Goal: Transaction & Acquisition: Book appointment/travel/reservation

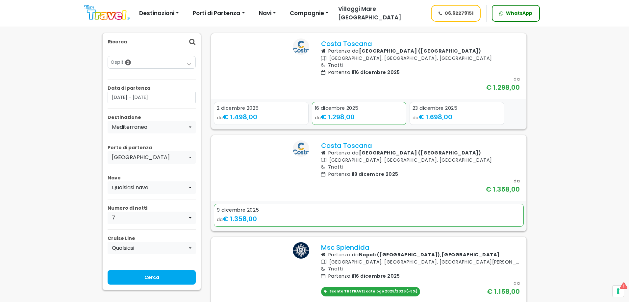
scroll to position [66, 0]
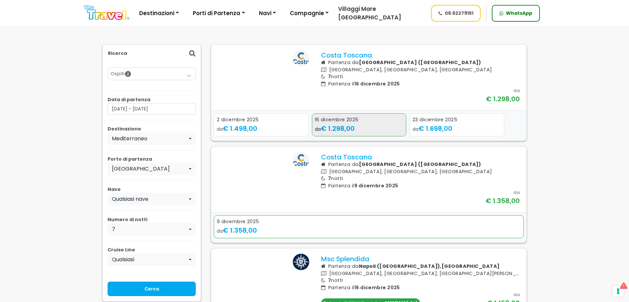
click at [370, 124] on div "16 dicembre 2025" at bounding box center [359, 119] width 89 height 7
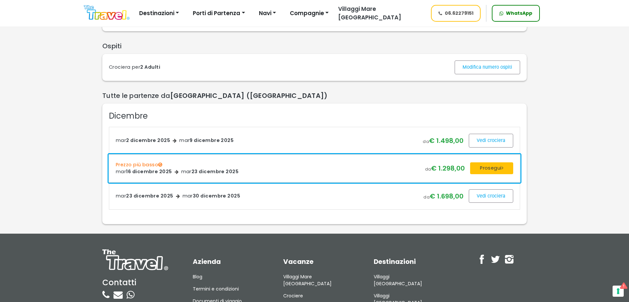
scroll to position [99, 0]
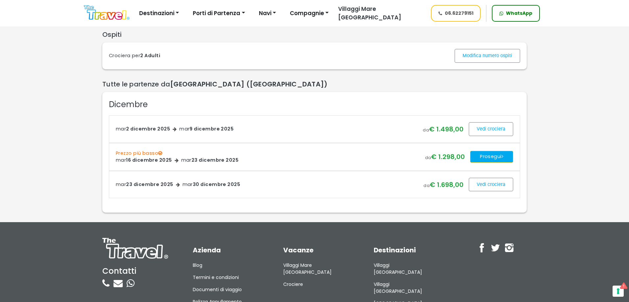
click at [487, 163] on button "Prosegui" at bounding box center [491, 157] width 43 height 12
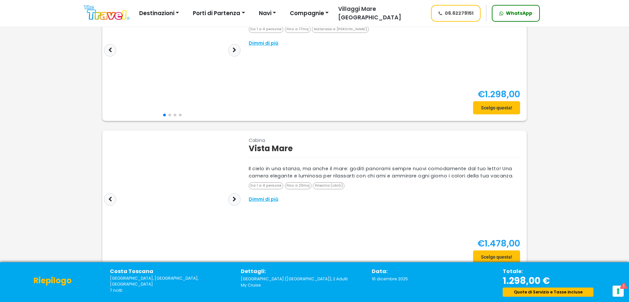
scroll to position [66, 0]
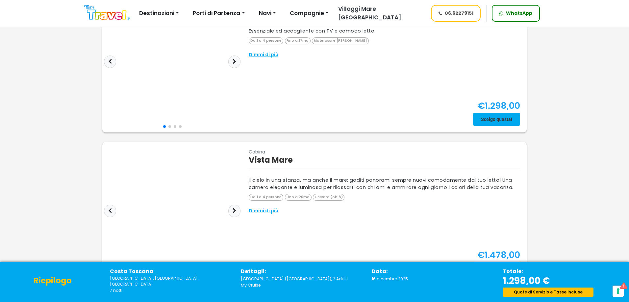
click at [494, 123] on span at bounding box center [496, 120] width 47 height 16
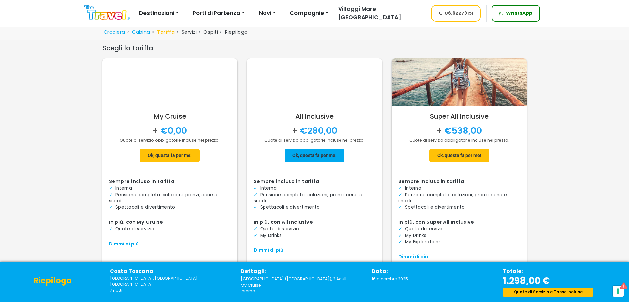
click at [301, 151] on span at bounding box center [315, 156] width 60 height 16
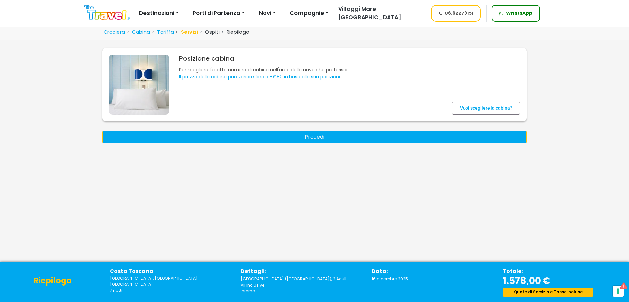
click at [298, 135] on button "Procedi" at bounding box center [314, 137] width 425 height 13
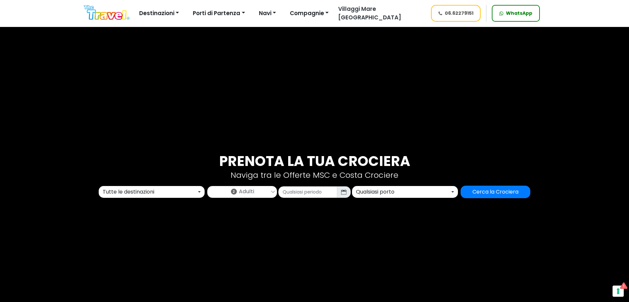
click at [155, 184] on div "Prenota la tua crociera Naviga tra le Offerte MSC e Costa Crociere Tutte le des…" at bounding box center [314, 175] width 434 height 45
click at [149, 193] on div "Tutte le destinazioni" at bounding box center [150, 192] width 94 height 8
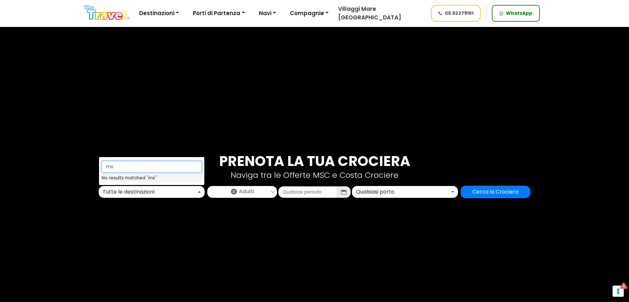
type input "m"
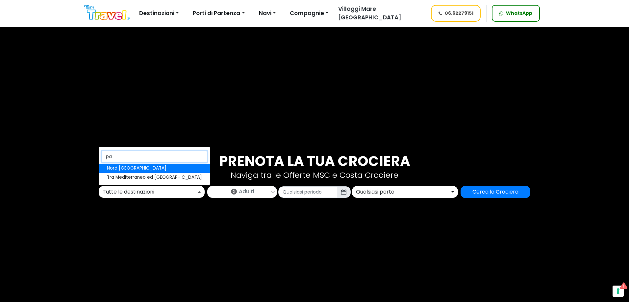
type input "p"
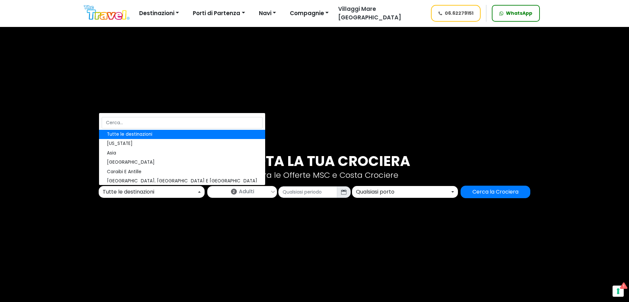
click at [134, 197] on button "Tutte le destinazioni" at bounding box center [152, 192] width 106 height 12
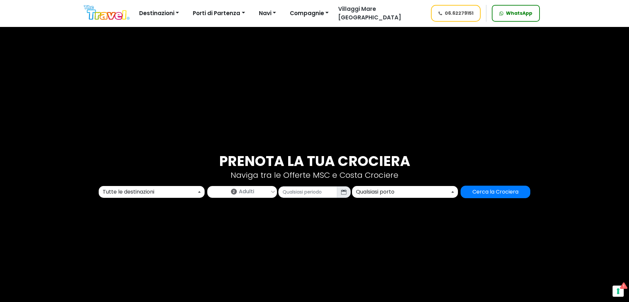
click at [135, 195] on div "Tutte le destinazioni" at bounding box center [150, 192] width 94 height 8
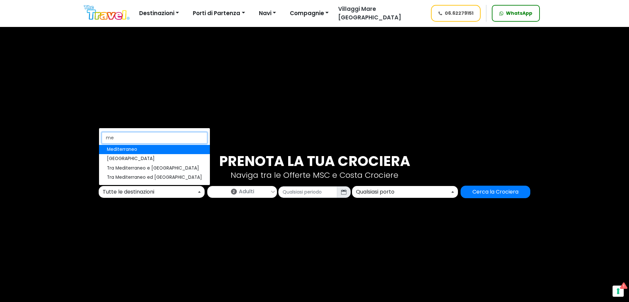
type input "med"
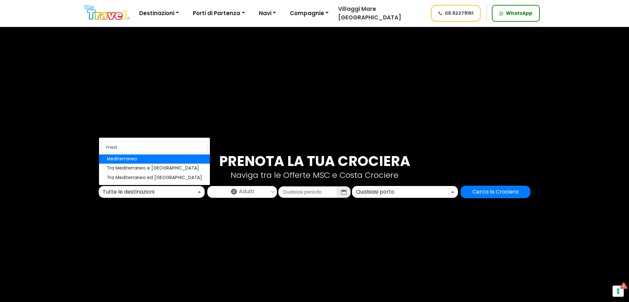
select select "MED"
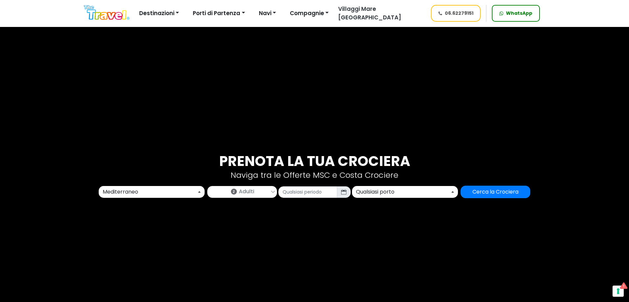
click at [277, 187] on div "2 Adulti Adulti (18+) 2 Ragazzi (12-17) 0 Bambini (2-11) 0 Neonati (0-1) 0 Ok" at bounding box center [242, 192] width 72 height 12
click at [264, 194] on link "2 Adulti" at bounding box center [242, 191] width 69 height 9
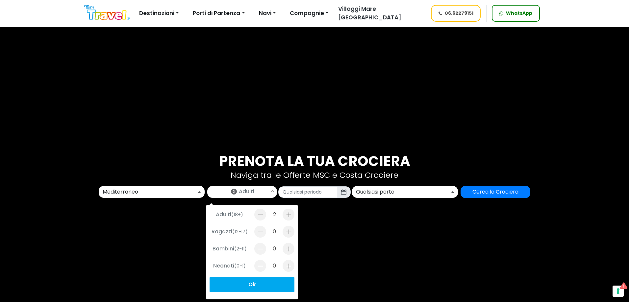
click at [285, 251] on div at bounding box center [289, 249] width 12 height 12
click at [289, 251] on div at bounding box center [289, 249] width 12 height 12
type input "2"
click at [258, 294] on div "Adulti (18+) 2 Ragazzi (12-17) 0 Bambini (2-11) 2 Neonati (0-1) 0 Ok" at bounding box center [252, 252] width 92 height 94
drag, startPoint x: 264, startPoint y: 287, endPoint x: 281, endPoint y: 259, distance: 33.1
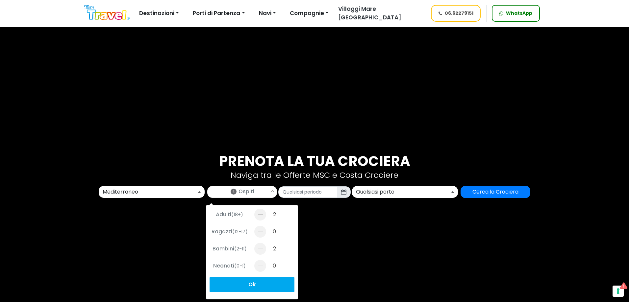
click at [265, 287] on button "Ok" at bounding box center [252, 284] width 85 height 15
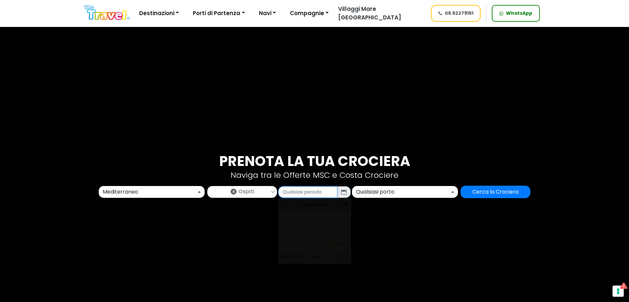
click at [312, 194] on input "text" at bounding box center [307, 193] width 59 height 12
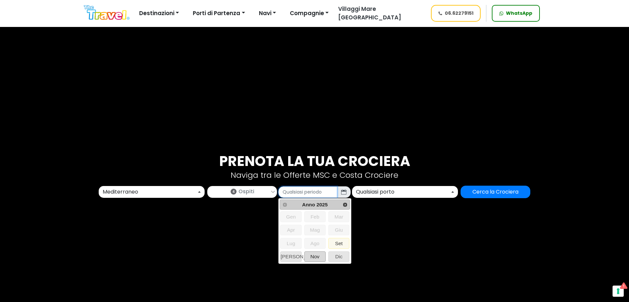
click at [310, 258] on span "Nov" at bounding box center [315, 257] width 21 height 10
type input "11/2025"
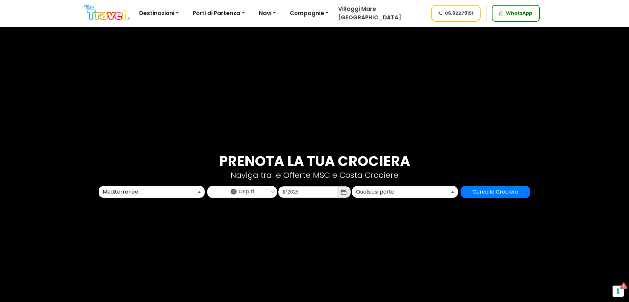
click at [381, 193] on div "Qualsiasi porto" at bounding box center [403, 192] width 94 height 8
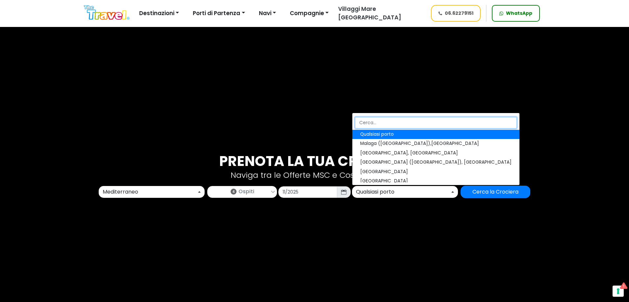
type input "m"
type input "o"
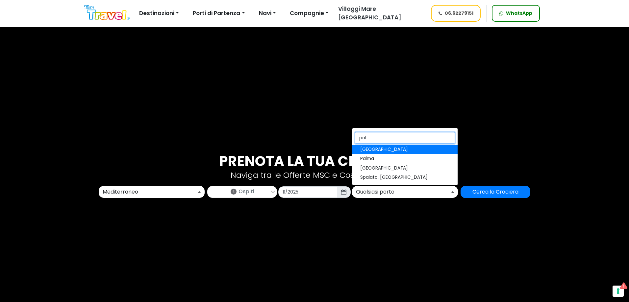
type input "pal"
select select "LPA"
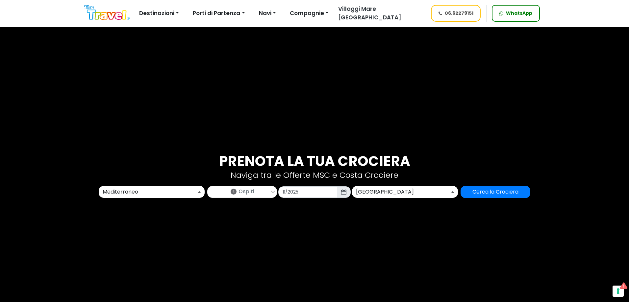
click at [378, 191] on div "[GEOGRAPHIC_DATA]" at bounding box center [403, 192] width 94 height 8
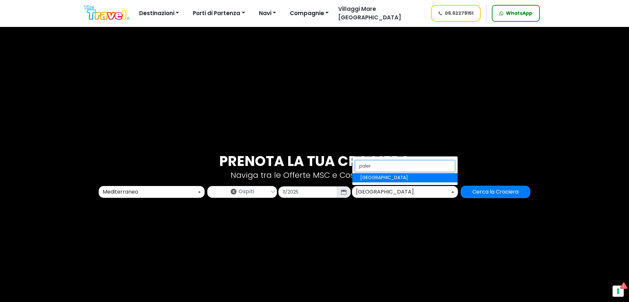
type input "palerm"
select select "PMO"
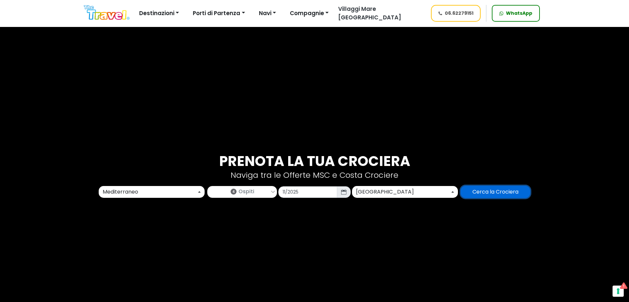
click at [482, 187] on input "Cerca la Crociera" at bounding box center [496, 192] width 70 height 13
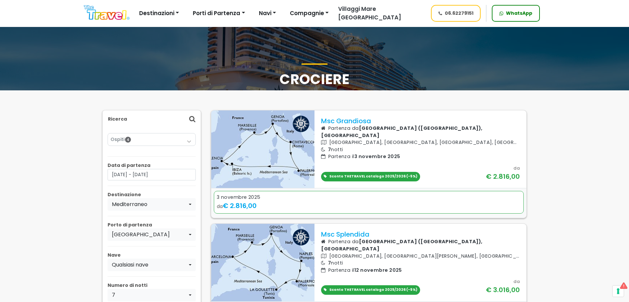
click at [383, 184] on div "Msc Grandiosa Partenza da Palermo (Monreale), Italia Palermo, Ibiza, Valencia, …" at bounding box center [421, 150] width 212 height 78
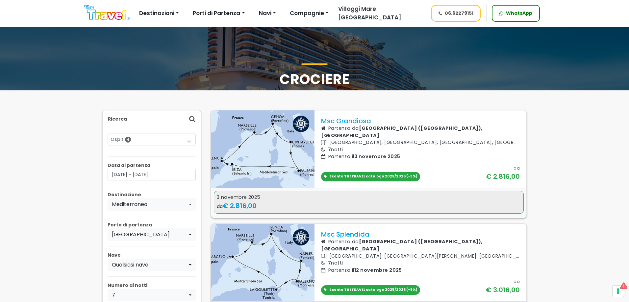
click at [375, 201] on div "da € 2.816,00" at bounding box center [369, 206] width 304 height 10
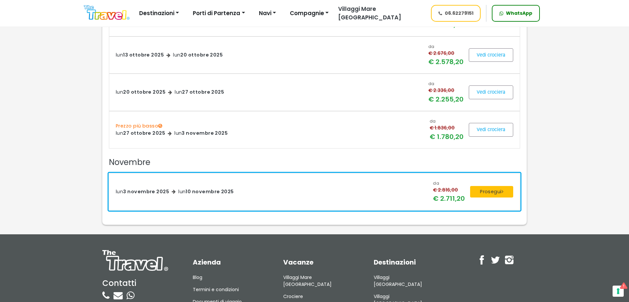
scroll to position [296, 0]
click at [493, 193] on button "Prosegui" at bounding box center [491, 192] width 43 height 12
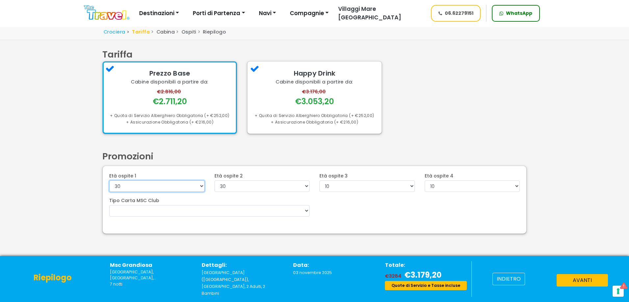
click at [178, 187] on select "0 1 2 3 4 5 6 7 8 9 10 11 12 13 14 15 16 17 18 19 20 21 22" at bounding box center [156, 187] width 95 height 12
click at [230, 186] on select "0 1 2 3 4 5 6 7 8 9 10 11 12 13 14 15 16 17 18 19 20 21 22" at bounding box center [262, 187] width 95 height 12
drag, startPoint x: 231, startPoint y: 186, endPoint x: 240, endPoint y: 184, distance: 9.9
click at [231, 186] on select "0 1 2 3 4 5 6 7 8 9 10 11 12 13 14 15 16 17 18 19 20 21 22" at bounding box center [262, 187] width 95 height 12
click at [336, 182] on select "0 1 2 3 4 5 6 7 8 9 10 11 12 13 14 15 16 17 18 19 20 21 22" at bounding box center [367, 187] width 95 height 12
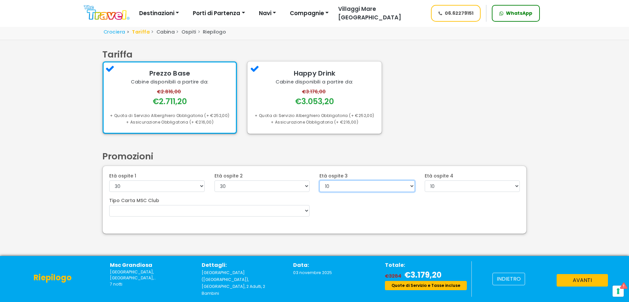
click at [336, 182] on select "0 1 2 3 4 5 6 7 8 9 10 11 12 13 14 15 16 17 18 19 20 21 22" at bounding box center [367, 187] width 95 height 12
click at [448, 179] on label "Età ospite 4" at bounding box center [439, 176] width 29 height 7
click at [448, 181] on select "0 1 2 3 4 5 6 7 8 9 10 11 12 13 14 15 16 17 18 19 20 21 22" at bounding box center [472, 187] width 95 height 12
click at [436, 188] on select "0 1 2 3 4 5 6 7 8 9 10 11 12 13 14 15 16 17 18 19 20 21 22" at bounding box center [472, 187] width 95 height 12
click at [435, 186] on select "0 1 2 3 4 5 6 7 8 9 10 11 12 13 14 15 16 17 18 19 20 21 22" at bounding box center [472, 187] width 95 height 12
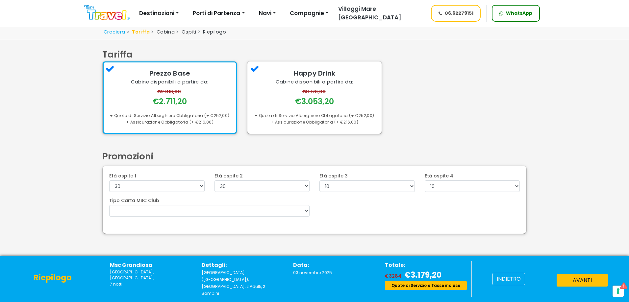
click at [426, 150] on div "Promozioni" at bounding box center [314, 156] width 434 height 13
click at [385, 188] on select "0 1 2 3 4 5 6 7 8 9 10 11 12 13 14 15 16 17 18 19 20 21 22" at bounding box center [367, 187] width 95 height 12
drag, startPoint x: 438, startPoint y: 185, endPoint x: 431, endPoint y: 185, distance: 7.2
click at [438, 185] on select "0 1 2 3 4 5 6 7 8 9 10 11 12 13 14 15 16 17 18 19 20 21 22" at bounding box center [472, 187] width 95 height 12
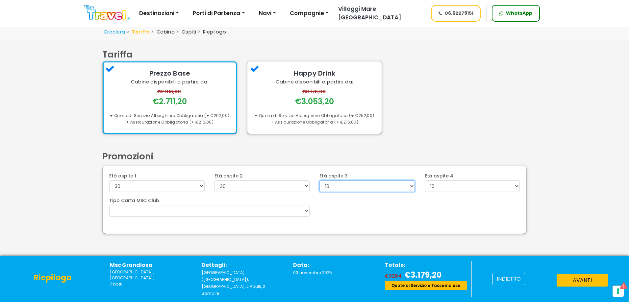
click at [391, 185] on select "0 1 2 3 4 5 6 7 8 9 10 11 12 13 14 15 16 17 18 19 20 21 22" at bounding box center [367, 187] width 95 height 12
click at [437, 156] on div "Promozioni" at bounding box center [314, 156] width 434 height 13
click at [385, 193] on div "Età ospite 1 0 1 2 3 4 5 6 7 8 9 10 11 12 13 14 15 16 17 18 19 20 21 22 23 24 2…" at bounding box center [315, 200] width 424 height 68
click at [388, 188] on select "0 1 2 3 4 5 6 7 8 9 10 11 12 13 14 15 16 17 18 19 20 21 22" at bounding box center [367, 187] width 95 height 12
click at [389, 188] on select "0 1 2 3 4 5 6 7 8 9 10 11 12 13 14 15 16 17 18 19 20 21 22" at bounding box center [367, 187] width 95 height 12
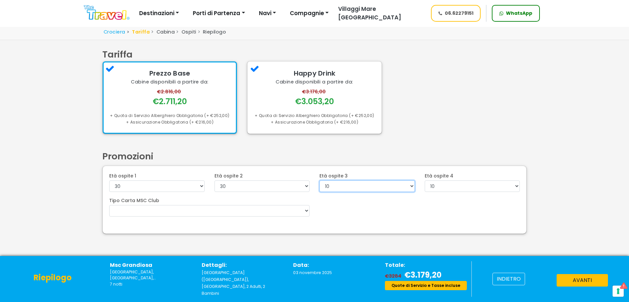
click at [389, 188] on select "0 1 2 3 4 5 6 7 8 9 10 11 12 13 14 15 16 17 18 19 20 21 22" at bounding box center [367, 187] width 95 height 12
drag, startPoint x: 389, startPoint y: 188, endPoint x: 375, endPoint y: 168, distance: 24.3
click at [389, 188] on select "0 1 2 3 4 5 6 7 8 9 10 11 12 13 14 15 16 17 18 19 20 21 22" at bounding box center [367, 187] width 95 height 12
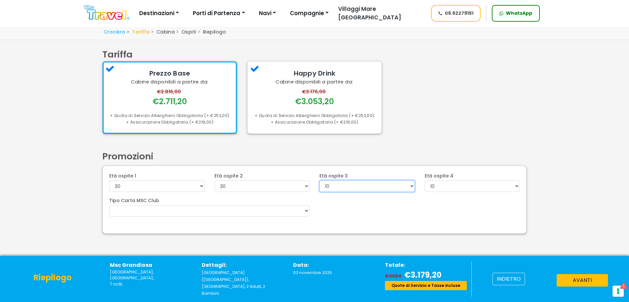
click at [354, 188] on select "0 1 2 3 4 5 6 7 8 9 10 11 12 13 14 15 16 17 18 19 20 21 22" at bounding box center [367, 187] width 95 height 12
select select "5"
click at [320, 181] on select "0 1 2 3 4 5 6 7 8 9 10 11 12 13 14 15 16 17 18 19 20 21 22" at bounding box center [367, 187] width 95 height 12
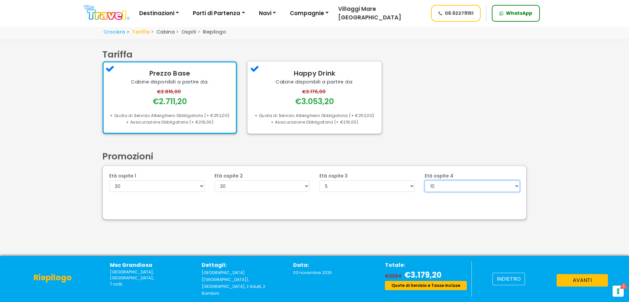
click at [435, 188] on select "0 1 2 3 4 5 6 7 8 9 10 11 12 13 14 15 16 17 18 19 20 21 22" at bounding box center [472, 187] width 95 height 12
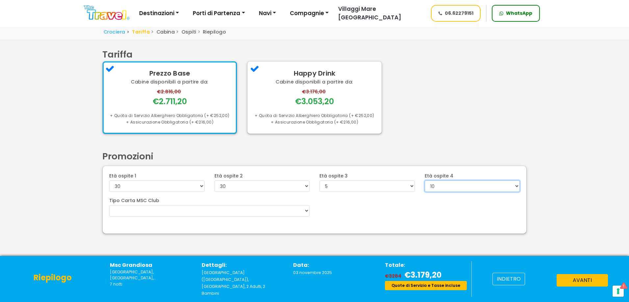
select select "3"
click at [425, 181] on select "0 1 2 3 4 5 6 7 8 9 10 11 12 13 14 15 16 17 18 19 20 21 22" at bounding box center [472, 187] width 95 height 12
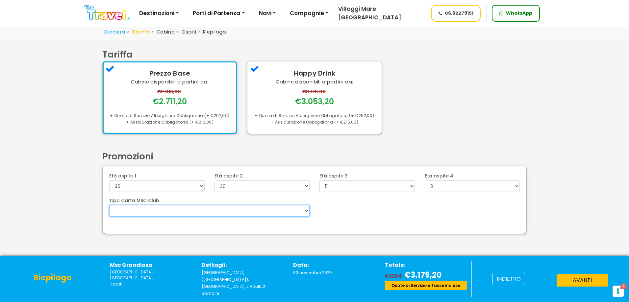
click at [206, 210] on select "Voyagers Club 5%" at bounding box center [209, 211] width 200 height 12
click at [205, 210] on select "Voyagers Club 5%" at bounding box center [209, 211] width 200 height 12
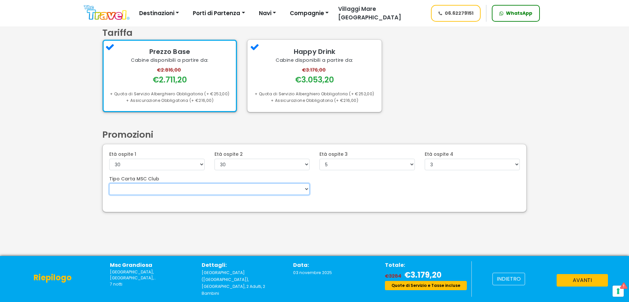
scroll to position [32, 0]
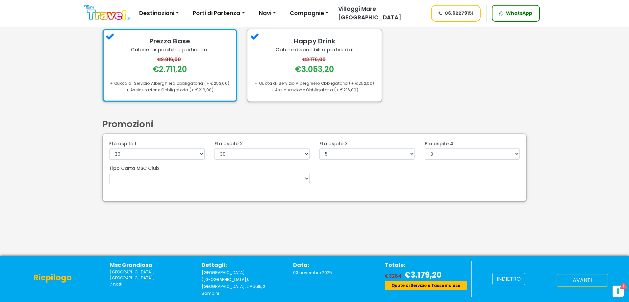
click at [568, 281] on button "avanti" at bounding box center [582, 280] width 51 height 13
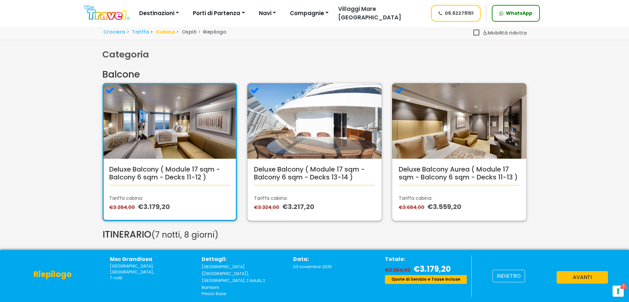
click at [594, 283] on button "avanti" at bounding box center [582, 277] width 51 height 13
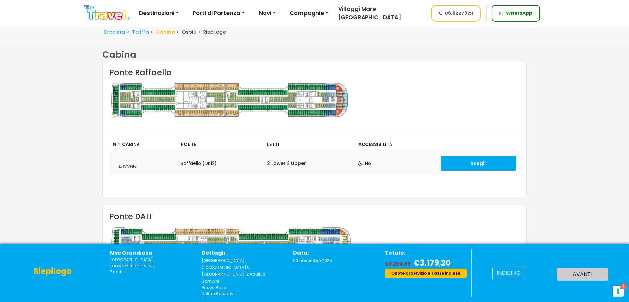
click at [465, 165] on button "Scegli" at bounding box center [478, 163] width 75 height 14
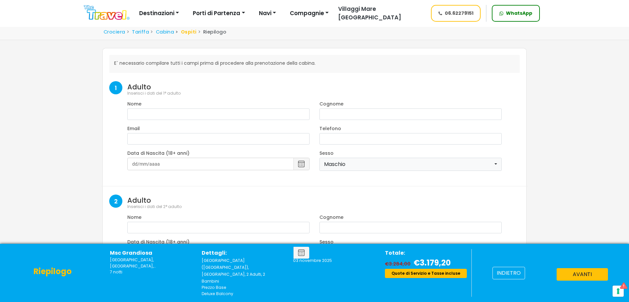
select select "8"
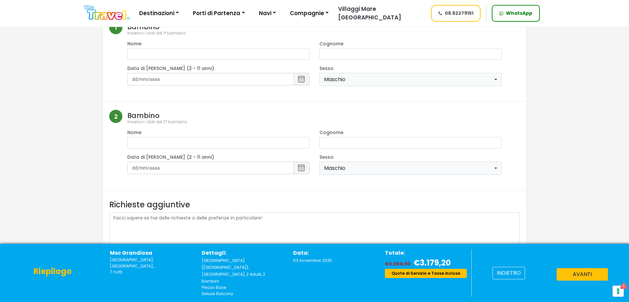
scroll to position [298, 0]
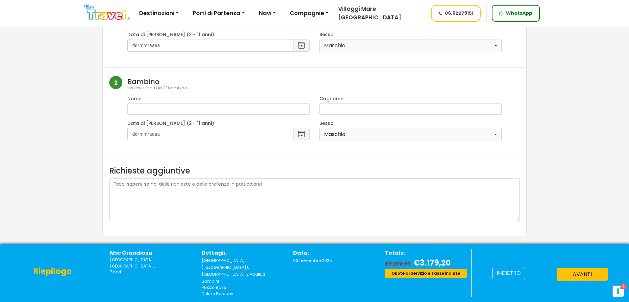
click at [474, 250] on span at bounding box center [477, 250] width 99 height 16
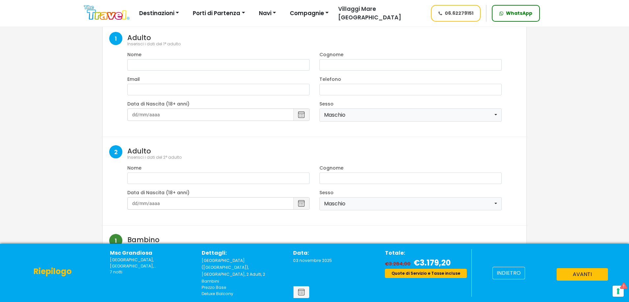
scroll to position [0, 0]
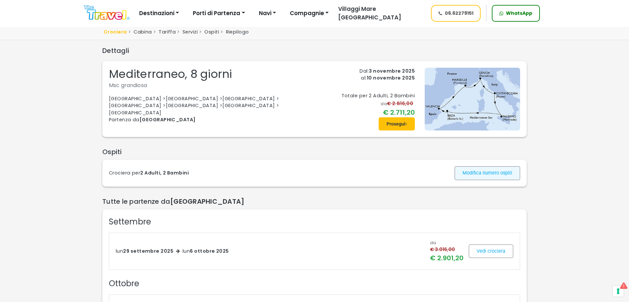
click at [474, 169] on span at bounding box center [487, 174] width 65 height 16
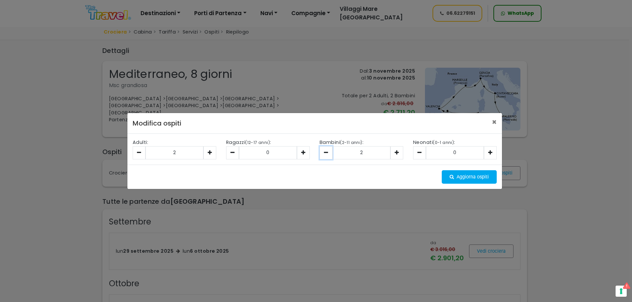
click at [323, 153] on button "button" at bounding box center [326, 152] width 13 height 13
click at [399, 153] on button "button" at bounding box center [396, 152] width 13 height 13
click at [457, 179] on span at bounding box center [469, 177] width 55 height 16
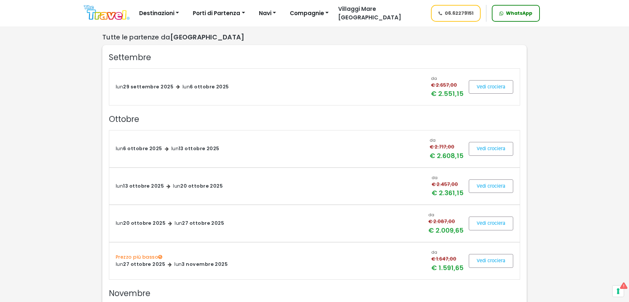
scroll to position [329, 0]
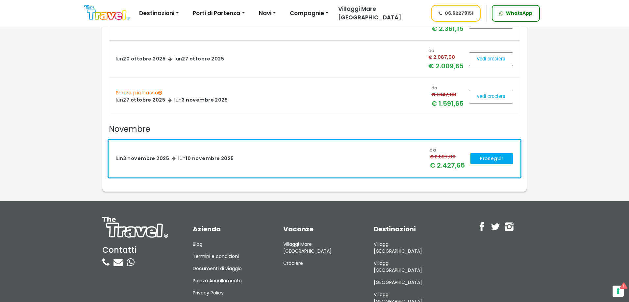
click at [505, 156] on button "Prosegui" at bounding box center [491, 159] width 43 height 12
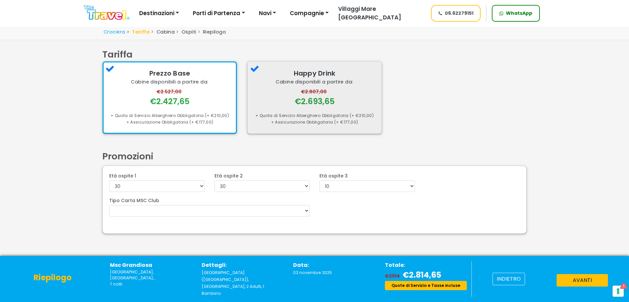
click at [314, 97] on div "€2.693,65" at bounding box center [315, 102] width 40 height 12
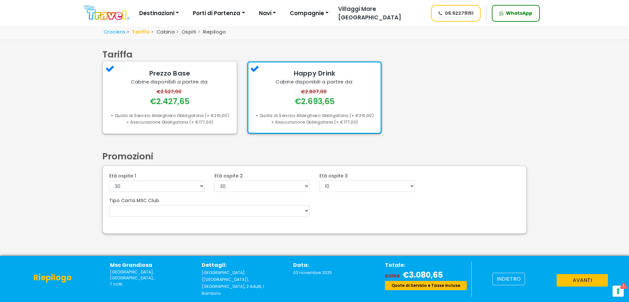
scroll to position [32, 0]
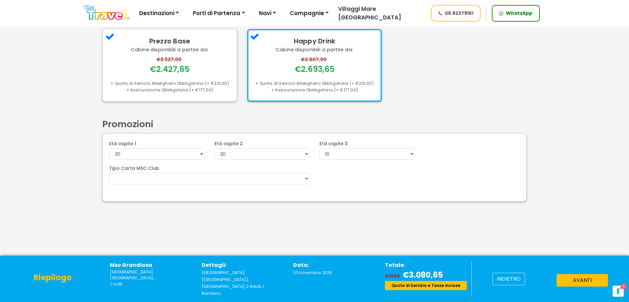
click at [359, 147] on div "Età ospite 3 0 1 2 3 4 5 6 7 8 9 10 11 12 13 14 15 16 17 18 19 20" at bounding box center [367, 150] width 105 height 19
click at [351, 156] on select "0 1 2 3 4 5 6 7 8 9 10 11 12 13 14 15 16 17 18 19 20 21 22" at bounding box center [367, 154] width 95 height 12
select select "5"
click at [320, 148] on select "0 1 2 3 4 5 6 7 8 9 10 11 12 13 14 15 16 17 18 19 20 21 22" at bounding box center [367, 154] width 95 height 12
click at [462, 139] on div "Età ospite 1 0 1 2 3 4 5 6 7 8 9 10 11 12 13 14 15 16 17 18 19 20 21 22 23 24 2…" at bounding box center [315, 168] width 424 height 68
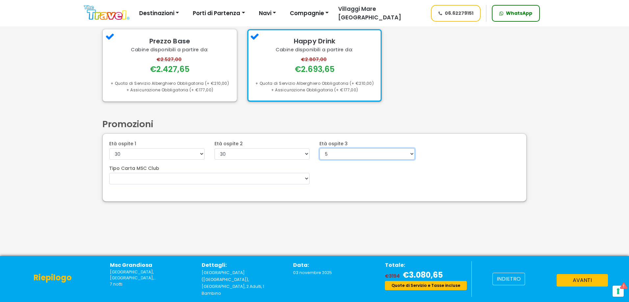
click at [367, 154] on select "0 1 2 3 4 5 6 7 8 9 10 11 12 13 14 15 16 17 18 19 20 21 22" at bounding box center [367, 154] width 95 height 12
click at [575, 280] on button "avanti" at bounding box center [582, 280] width 51 height 13
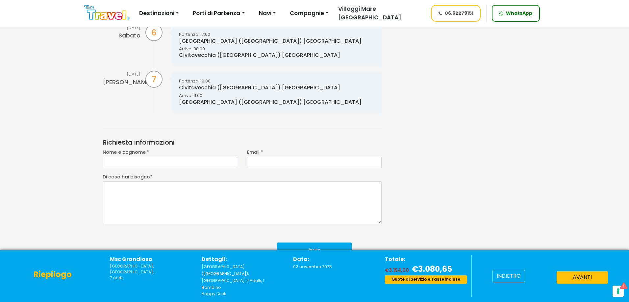
scroll to position [649, 0]
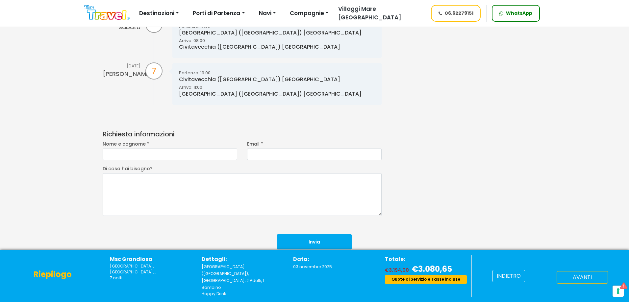
click at [573, 284] on button "avanti" at bounding box center [582, 277] width 51 height 13
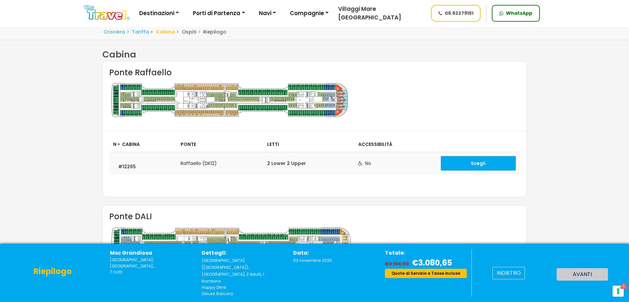
click at [452, 172] on td "Scegli" at bounding box center [478, 163] width 83 height 23
click at [449, 165] on button "Scegli" at bounding box center [478, 163] width 75 height 14
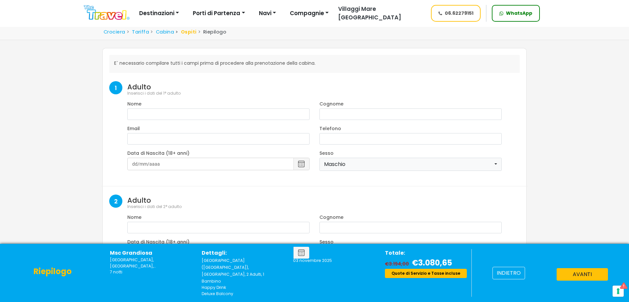
select select "8"
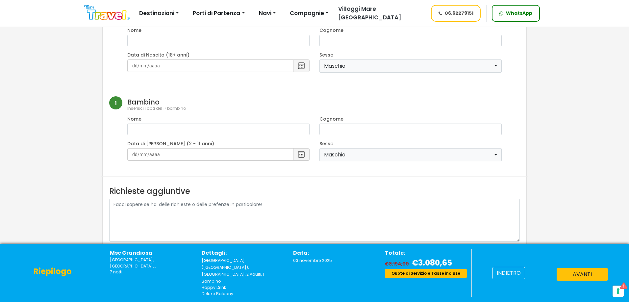
scroll to position [209, 0]
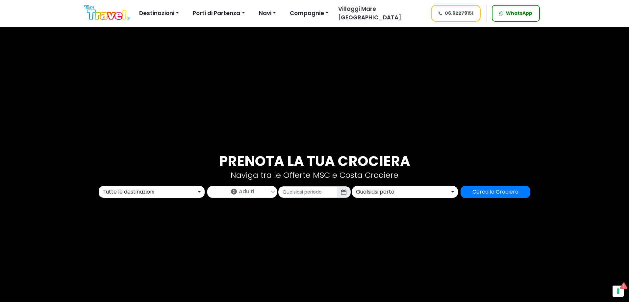
click at [151, 196] on div "Tutte le destinazioni" at bounding box center [150, 192] width 94 height 8
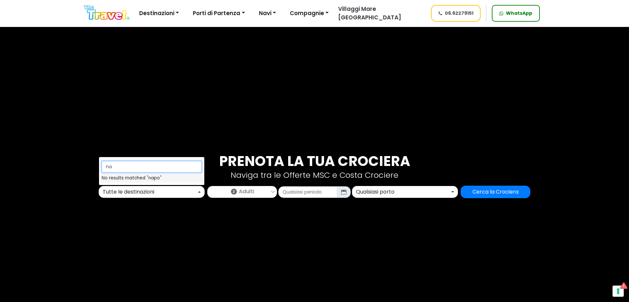
type input "n"
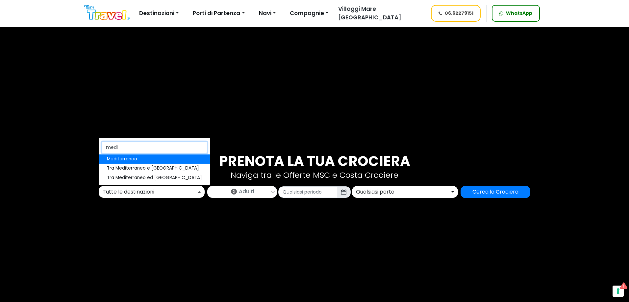
type input "medi"
click at [121, 163] on link "Mediterraneo" at bounding box center [154, 159] width 111 height 9
select select "MED"
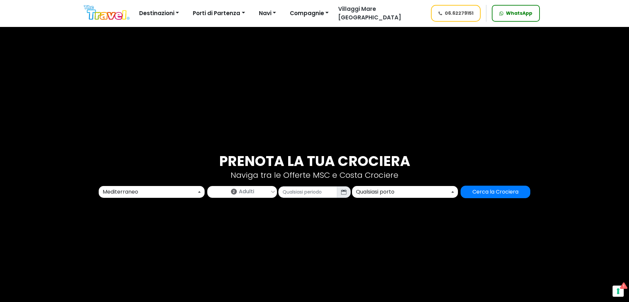
click at [255, 191] on link "2 Adulti" at bounding box center [242, 191] width 69 height 9
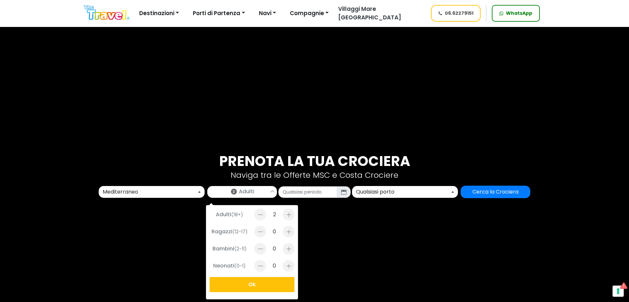
click at [270, 278] on button "Ok" at bounding box center [252, 284] width 85 height 15
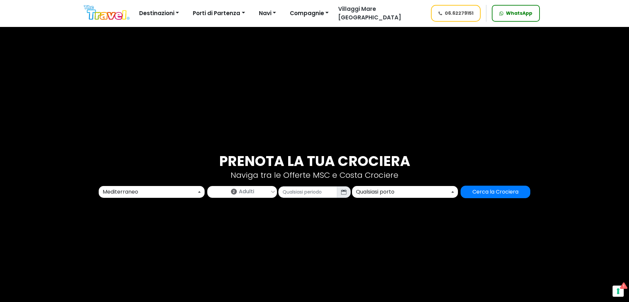
click at [264, 192] on link "2 Adulti" at bounding box center [242, 191] width 69 height 9
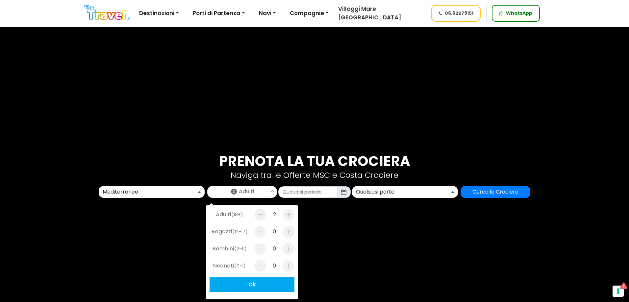
click at [262, 213] on div at bounding box center [260, 215] width 12 height 12
type input "1"
click at [286, 233] on div at bounding box center [289, 232] width 12 height 12
type input "1"
click at [294, 249] on div at bounding box center [289, 249] width 12 height 12
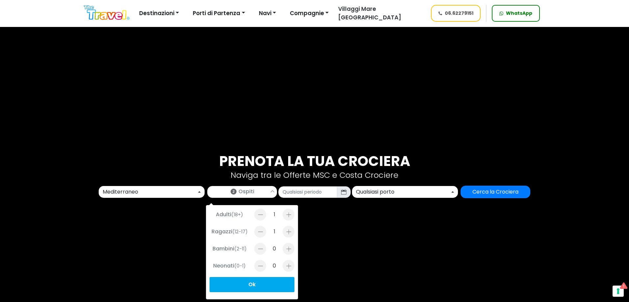
type input "1"
click at [263, 283] on button "Ok" at bounding box center [252, 284] width 85 height 15
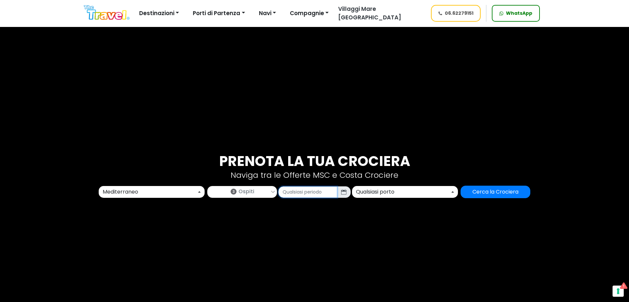
click at [305, 189] on input "text" at bounding box center [307, 193] width 59 height 12
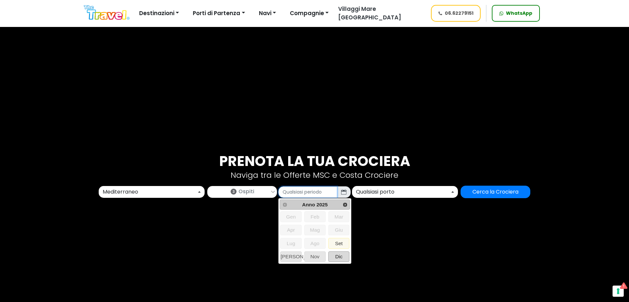
click at [336, 253] on span "Dic" at bounding box center [339, 257] width 21 height 10
type input "12/2025"
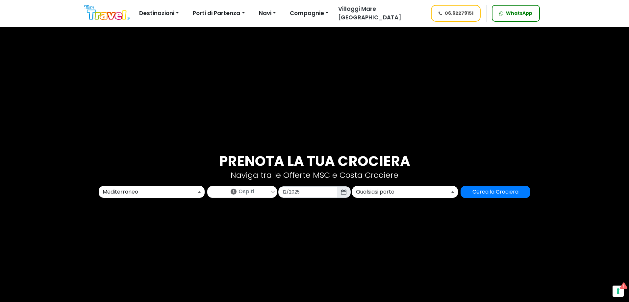
click at [382, 197] on button "Qualsiasi porto" at bounding box center [405, 192] width 106 height 12
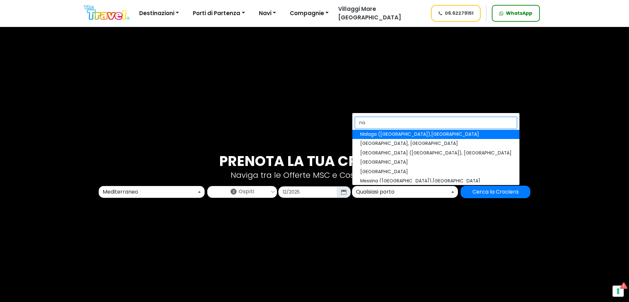
type input "nap"
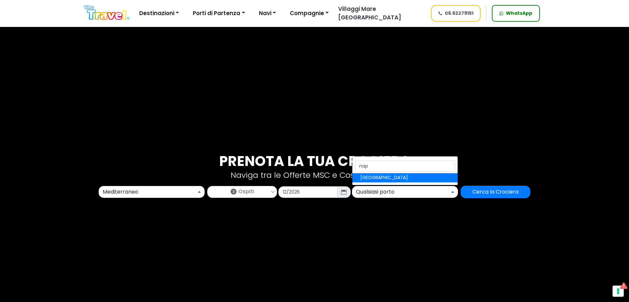
select select "NAP"
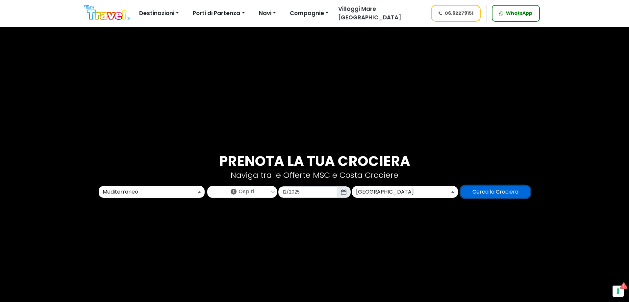
click at [487, 190] on input "Cerca la Crociera" at bounding box center [496, 192] width 70 height 13
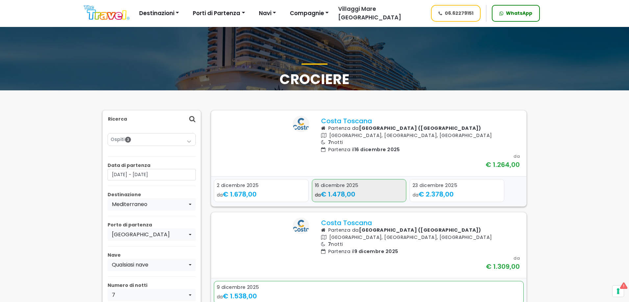
click at [353, 199] on span "€ 1.478,00" at bounding box center [338, 194] width 35 height 9
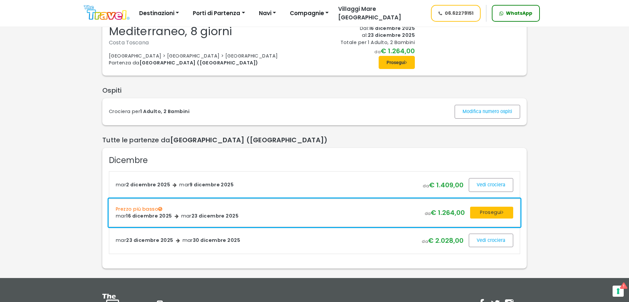
scroll to position [66, 0]
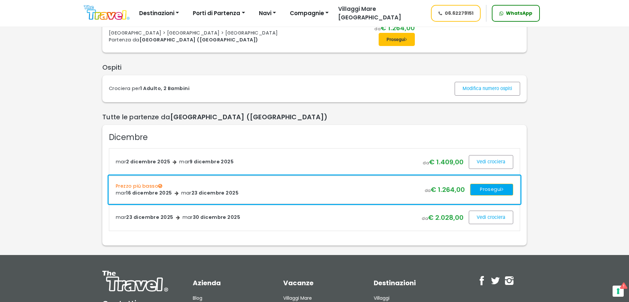
click at [481, 196] on button "Prosegui" at bounding box center [491, 190] width 43 height 12
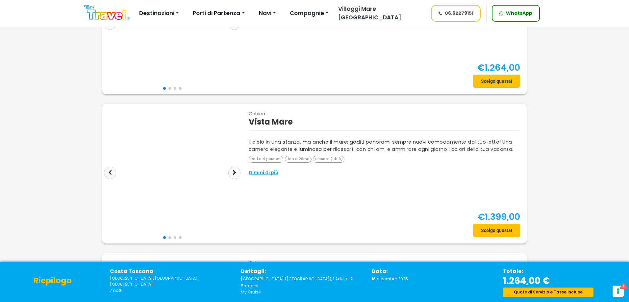
scroll to position [66, 0]
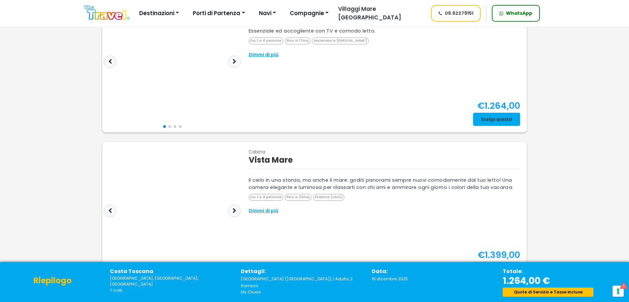
click at [485, 118] on span at bounding box center [496, 120] width 47 height 16
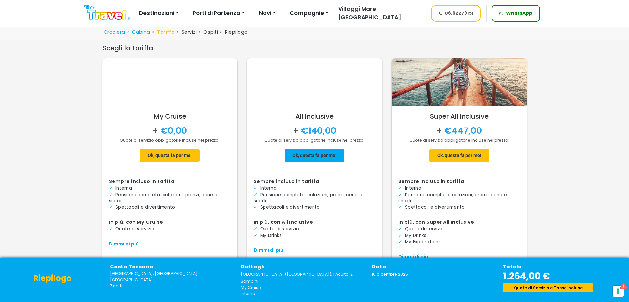
click at [314, 159] on span at bounding box center [315, 156] width 60 height 16
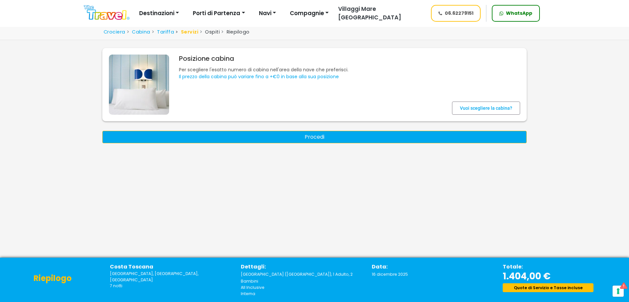
click at [361, 142] on button "Procedi" at bounding box center [314, 137] width 425 height 13
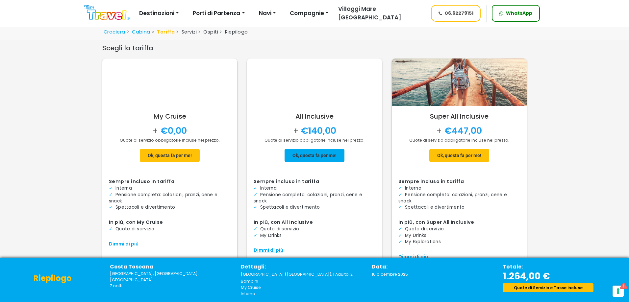
click at [323, 155] on span at bounding box center [315, 156] width 60 height 16
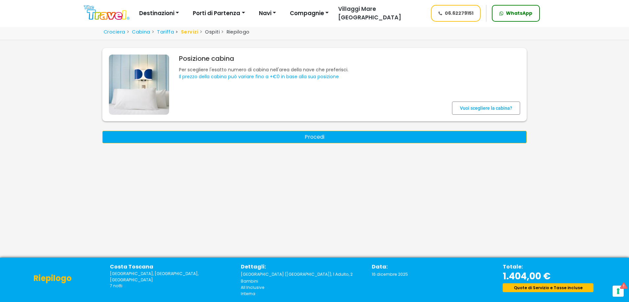
click at [345, 140] on button "Procedi" at bounding box center [314, 137] width 425 height 13
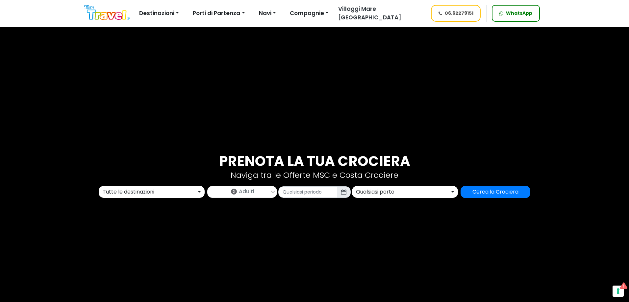
click at [258, 191] on link "2 Adulti" at bounding box center [242, 191] width 69 height 9
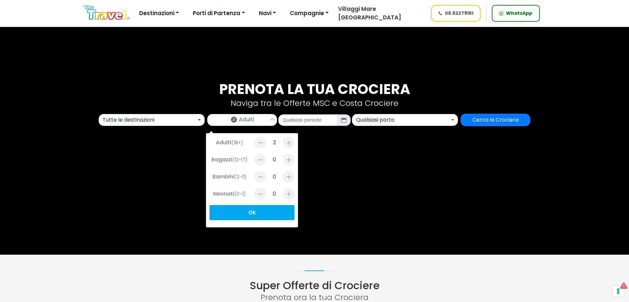
scroll to position [99, 0]
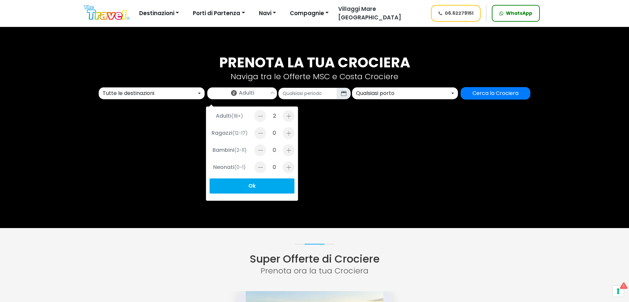
click at [284, 150] on div at bounding box center [289, 150] width 12 height 12
type input "1"
click at [243, 184] on button "Ok" at bounding box center [252, 186] width 85 height 15
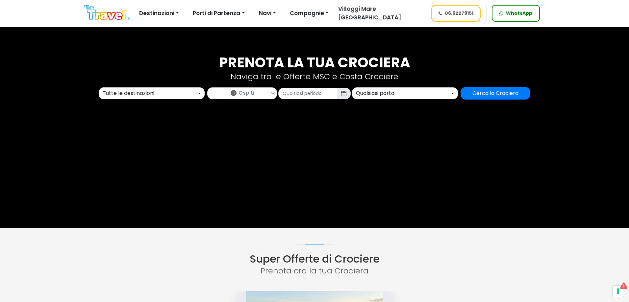
click at [101, 95] on button "Tutte le destinazioni" at bounding box center [152, 94] width 106 height 12
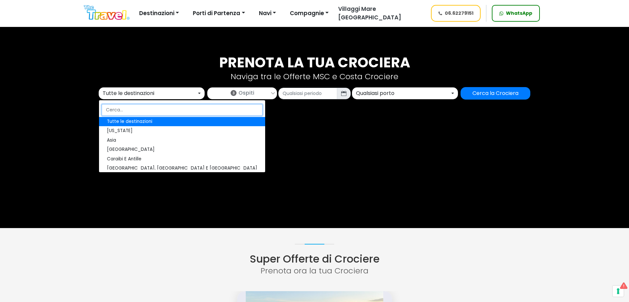
type input "n"
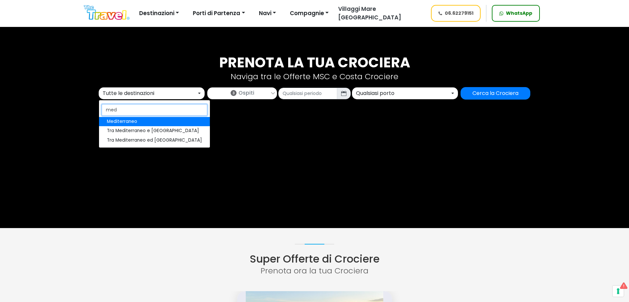
type input "med"
click at [137, 124] on link "Mediterraneo" at bounding box center [154, 121] width 111 height 9
select select "MED"
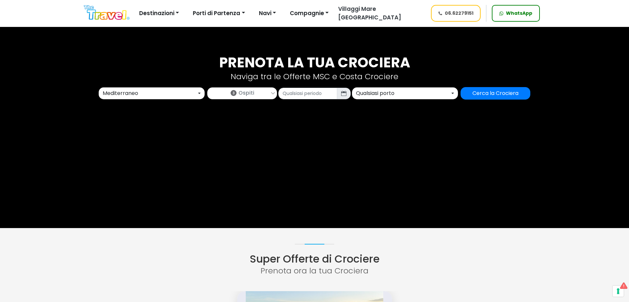
click at [241, 91] on span "Ospiti" at bounding box center [247, 93] width 16 height 8
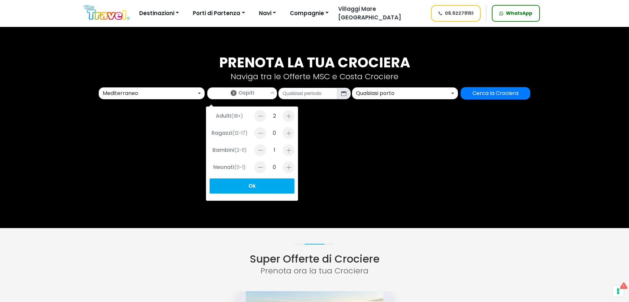
click at [262, 117] on div at bounding box center [260, 116] width 12 height 12
type input "1"
click at [287, 132] on div at bounding box center [289, 133] width 12 height 12
type input "1"
click at [269, 184] on button "Ok" at bounding box center [252, 186] width 85 height 15
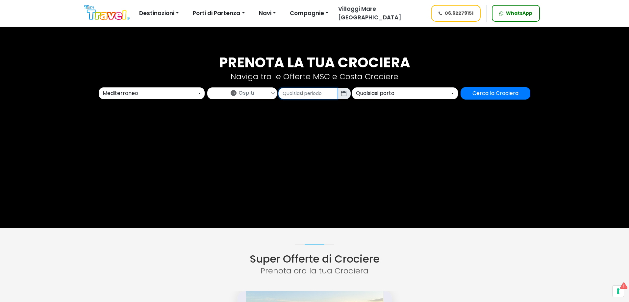
click at [320, 89] on input "text" at bounding box center [307, 94] width 59 height 12
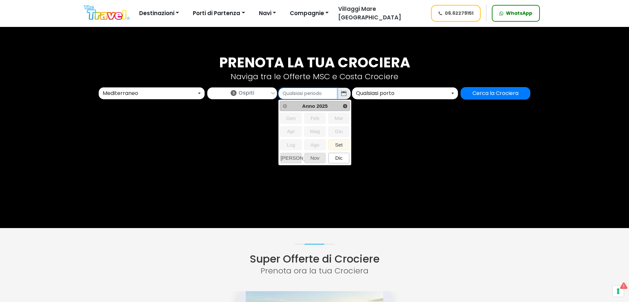
click at [341, 157] on span "Dic" at bounding box center [339, 158] width 21 height 10
type input "12/2025"
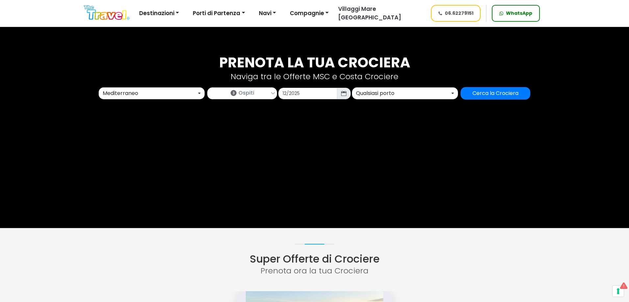
click at [405, 94] on div "Qualsiasi porto" at bounding box center [403, 94] width 94 height 8
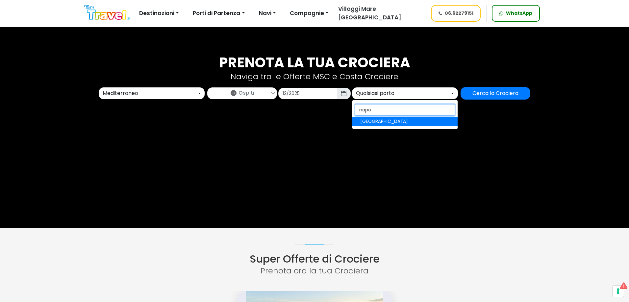
type input "napo"
click at [367, 119] on span "[GEOGRAPHIC_DATA]" at bounding box center [384, 121] width 48 height 7
select select "NAP"
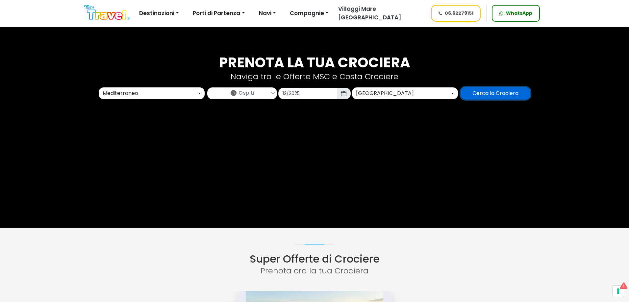
click at [509, 93] on input "Cerca la Crociera" at bounding box center [496, 93] width 70 height 13
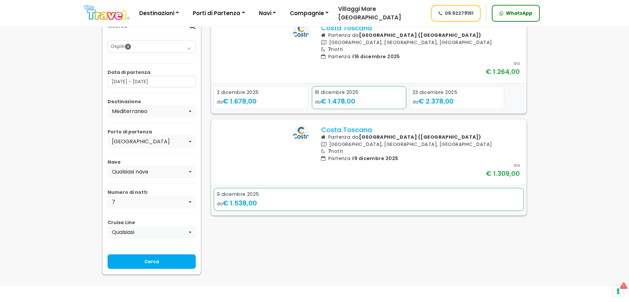
scroll to position [33, 0]
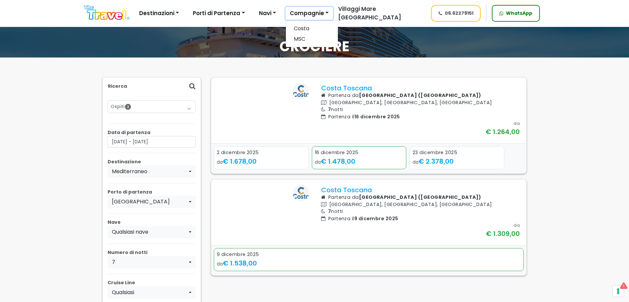
click at [316, 14] on button "Compagnie" at bounding box center [309, 13] width 47 height 13
click at [319, 13] on button "Compagnie" at bounding box center [309, 13] width 47 height 13
click at [301, 41] on link "MSC" at bounding box center [312, 39] width 52 height 11
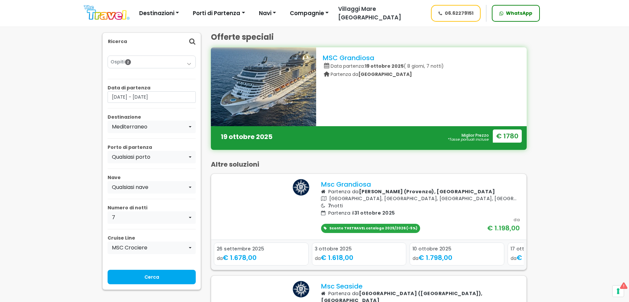
scroll to position [66, 0]
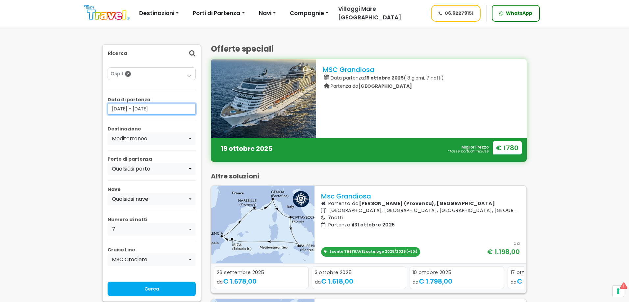
click at [151, 108] on input "25/09/2025 - 25/11/2025" at bounding box center [152, 109] width 88 height 12
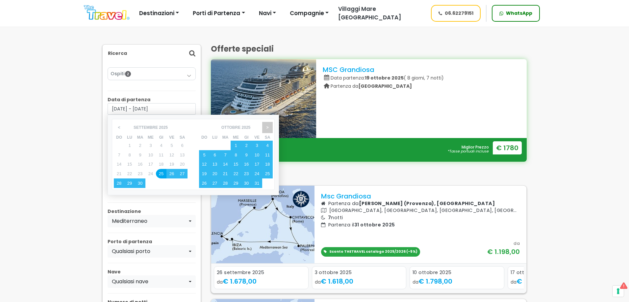
click at [269, 123] on span ">" at bounding box center [267, 127] width 10 height 11
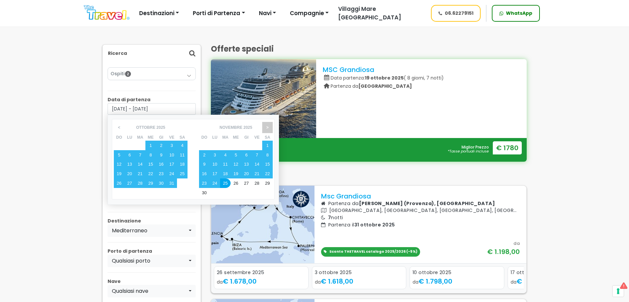
click at [269, 123] on span ">" at bounding box center [267, 127] width 10 height 11
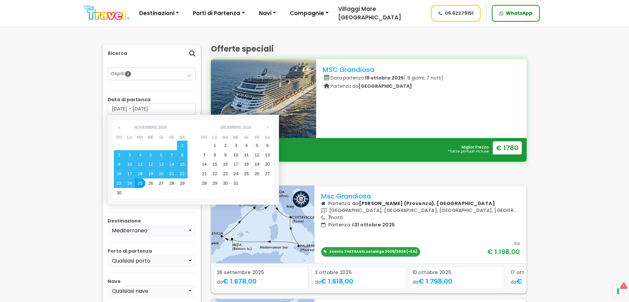
click at [215, 147] on div "1" at bounding box center [215, 146] width 11 height 10
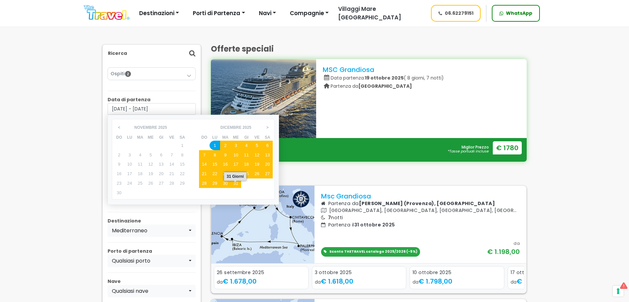
click at [237, 181] on div "31" at bounding box center [236, 184] width 11 height 10
type input "01/12/2025 - 31/12/2025"
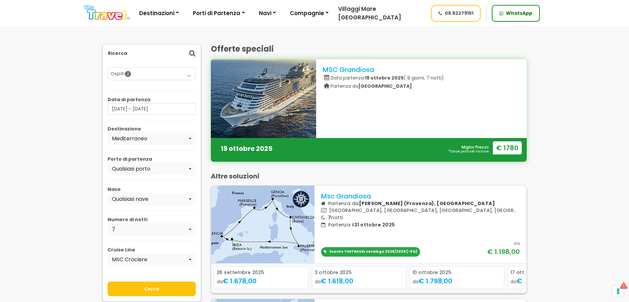
click at [147, 296] on input "Cerca" at bounding box center [152, 289] width 88 height 14
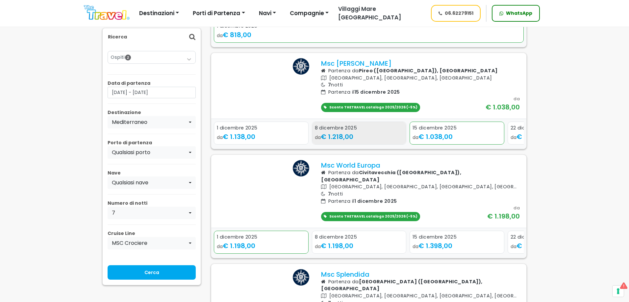
scroll to position [197, 0]
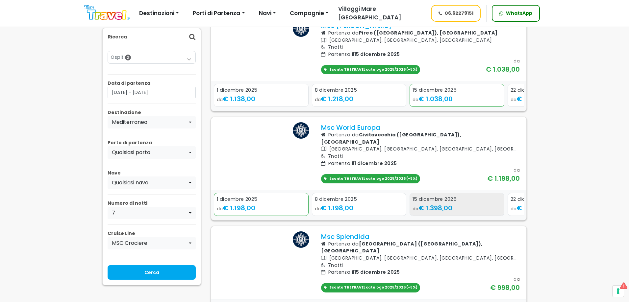
click at [448, 213] on span "€ 1.398,00" at bounding box center [436, 208] width 34 height 9
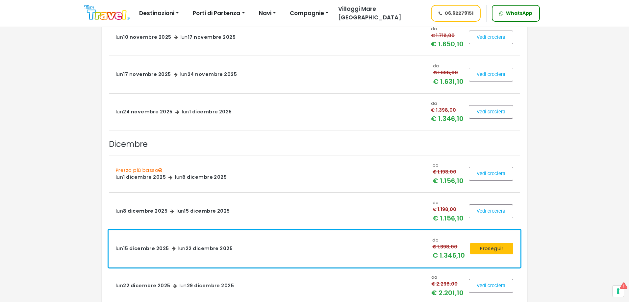
scroll to position [230, 0]
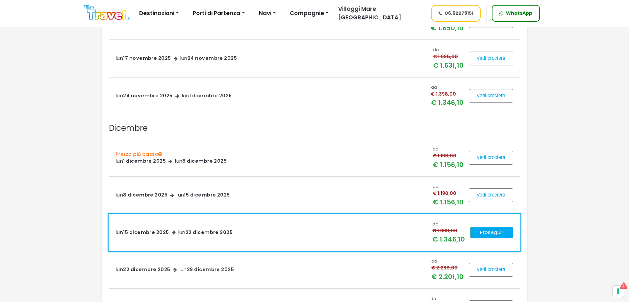
click at [494, 231] on button "Prosegui" at bounding box center [491, 233] width 43 height 12
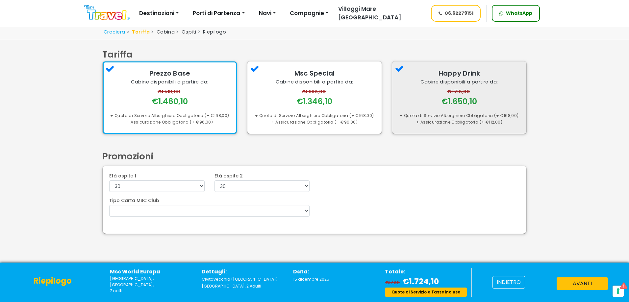
click at [426, 109] on div "Happy Drink Cabine disponibili a partire da: €1.718,00 €1.650,10 + Quota di Ser…" at bounding box center [459, 98] width 134 height 72
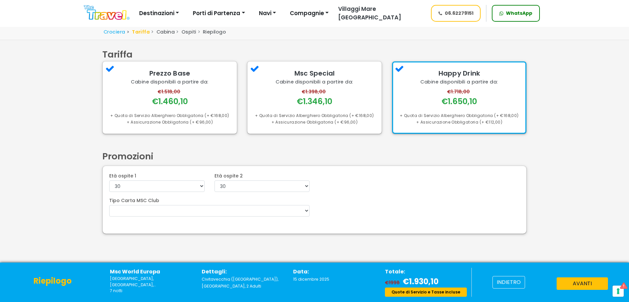
click at [208, 187] on div "Età ospite 1 0 1 2 3 4 5 6 7 8 9 10 11 12 13 14 15 16 17 18 19 20" at bounding box center [156, 182] width 105 height 19
click at [180, 187] on select "0 1 2 3 4 5 6 7 8 9 10 11 12 13 14 15 16 17 18 19 20 21 22" at bounding box center [156, 187] width 95 height 12
click at [242, 189] on select "0 1 2 3 4 5 6 7 8 9 10 11 12 13 14 15 16 17 18 19 20 21 22" at bounding box center [262, 187] width 95 height 12
click at [85, 83] on div "Crociera Tariffa Cabina Ospiti Riepilogo Ricerca Tariffa Tariffa" at bounding box center [314, 161] width 629 height 272
click at [189, 33] on li "Ospiti" at bounding box center [185, 32] width 21 height 7
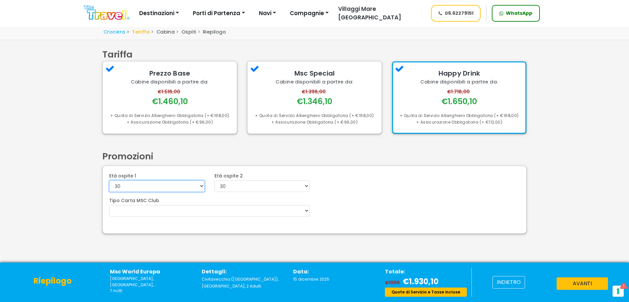
click at [160, 184] on select "0 1 2 3 4 5 6 7 8 9 10 11 12 13 14 15 16 17 18 19 20 21 22" at bounding box center [156, 187] width 95 height 12
click at [157, 191] on select "0 1 2 3 4 5 6 7 8 9 10 11 12 13 14 15 16 17 18 19 20 21 22" at bounding box center [156, 187] width 95 height 12
click at [189, 230] on div "Età ospite 1 0 1 2 3 4 5 6 7 8 9 10 11 12 13 14 15 16 17 18 19 20 21 22 23 24 2…" at bounding box center [315, 200] width 424 height 68
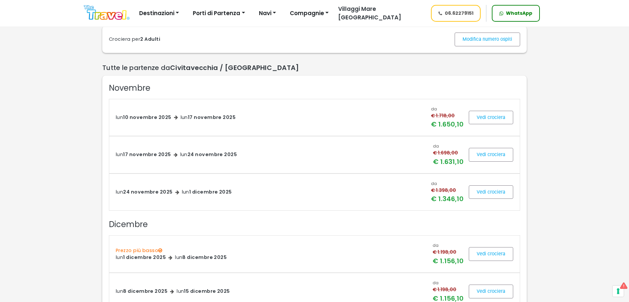
scroll to position [132, 0]
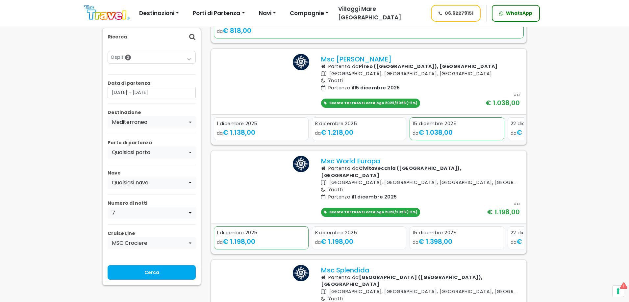
scroll to position [132, 0]
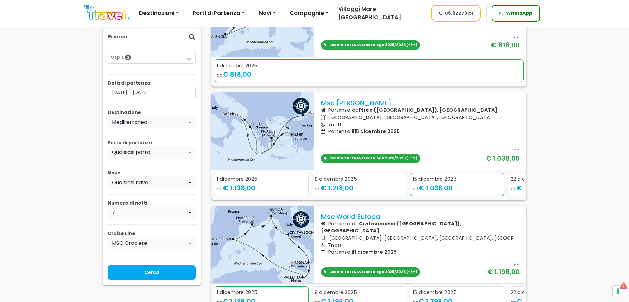
click at [133, 52] on div "Ospiti 2 Adulti (18+) 2 Ragazzi (12-17) 0 Bambini (2-11) 0 Neonati (0-1) 0 Ok" at bounding box center [152, 57] width 88 height 12
click at [140, 57] on link "Ospiti 2" at bounding box center [152, 57] width 82 height 7
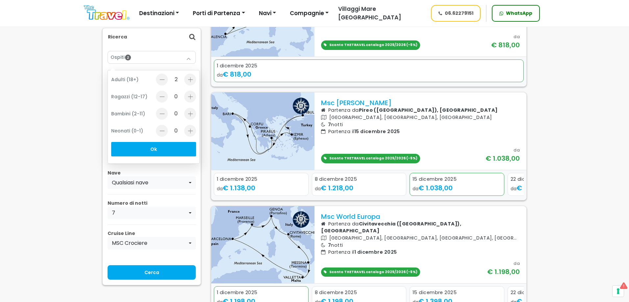
click at [188, 96] on div at bounding box center [190, 97] width 12 height 12
type input "1"
click at [161, 82] on div at bounding box center [162, 80] width 12 height 12
type input "1"
click at [191, 111] on div at bounding box center [190, 114] width 12 height 12
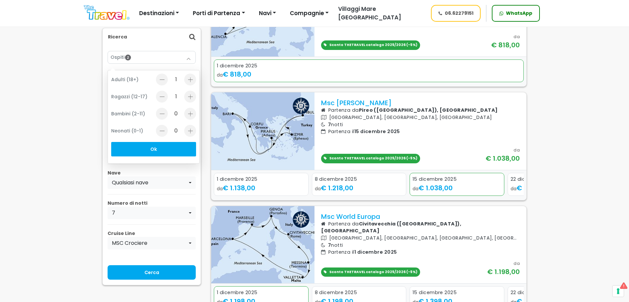
type input "1"
click at [154, 147] on button "Ok" at bounding box center [153, 149] width 85 height 14
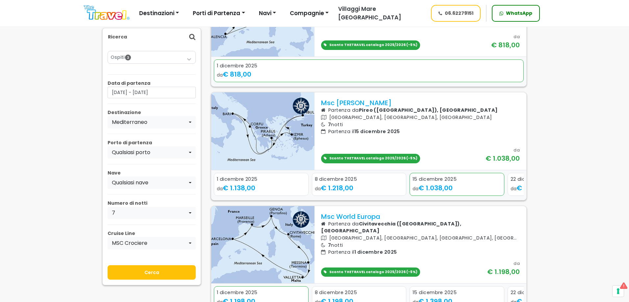
click at [143, 271] on input "Cerca" at bounding box center [152, 273] width 88 height 14
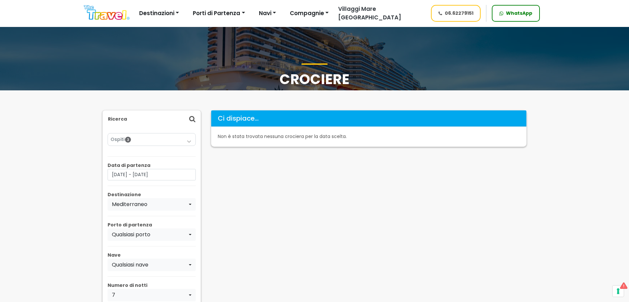
click at [152, 165] on p "Data di partenza" at bounding box center [152, 165] width 88 height 7
click at [146, 176] on input "[DATE] - [DATE]" at bounding box center [152, 175] width 88 height 12
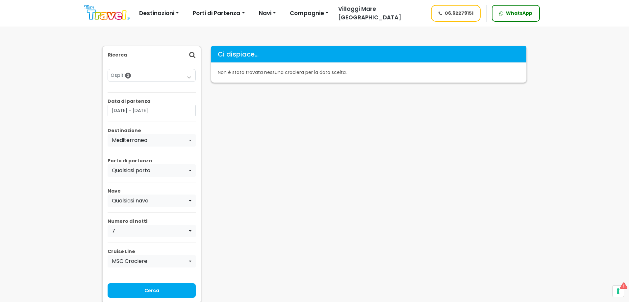
scroll to position [66, 0]
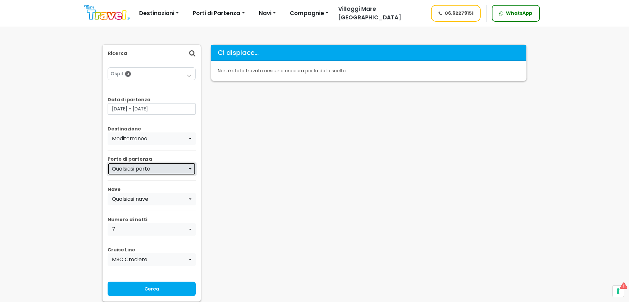
click at [146, 170] on div "Qualsiasi porto" at bounding box center [150, 169] width 76 height 8
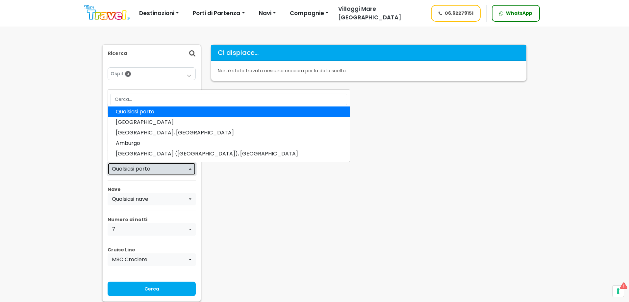
click at [146, 170] on div "Qualsiasi porto" at bounding box center [150, 169] width 76 height 8
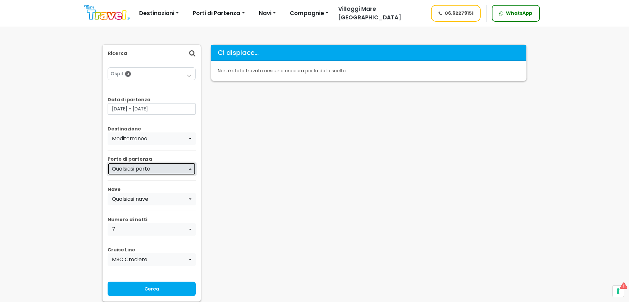
click at [146, 170] on div "Qualsiasi porto" at bounding box center [150, 169] width 76 height 8
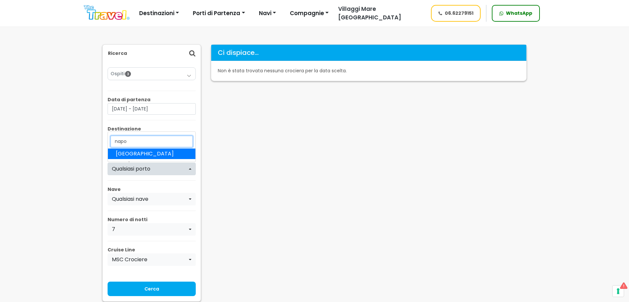
type input "napo"
click at [135, 153] on link "[GEOGRAPHIC_DATA]" at bounding box center [152, 154] width 88 height 11
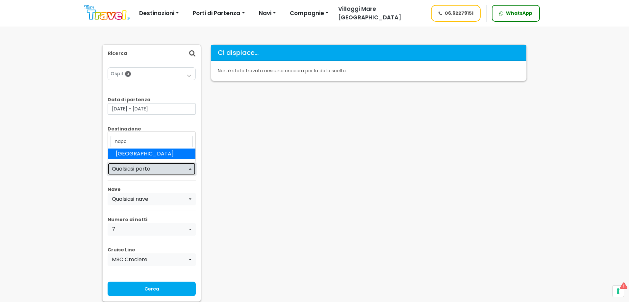
select select "NAP"
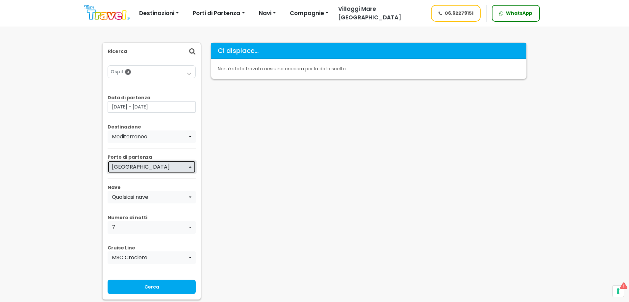
scroll to position [99, 0]
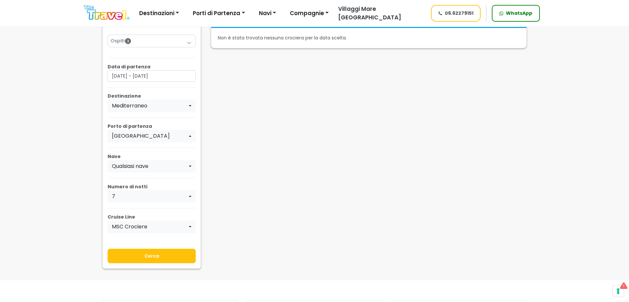
click at [137, 254] on input "Cerca" at bounding box center [152, 256] width 88 height 14
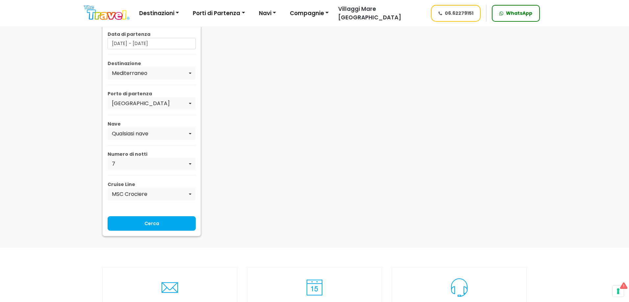
scroll to position [132, 0]
click at [142, 220] on input "Cerca" at bounding box center [152, 223] width 88 height 14
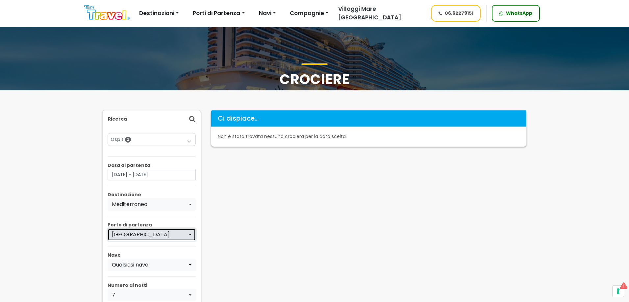
click at [118, 229] on button "[GEOGRAPHIC_DATA]" at bounding box center [152, 235] width 88 height 13
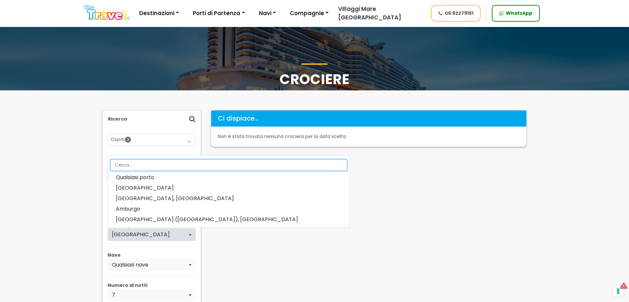
scroll to position [537, 0]
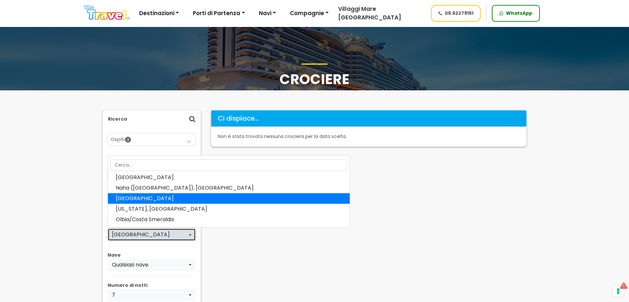
click at [134, 238] on div "[GEOGRAPHIC_DATA]" at bounding box center [150, 235] width 76 height 8
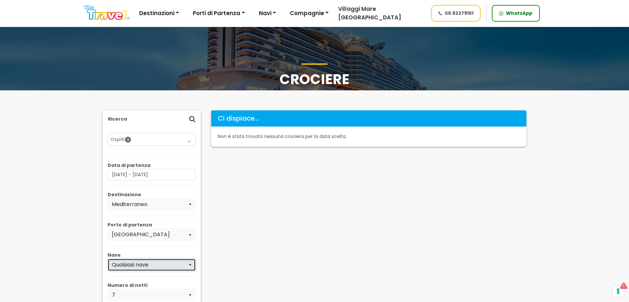
click at [122, 270] on button "Qualsiasi nave" at bounding box center [152, 265] width 88 height 13
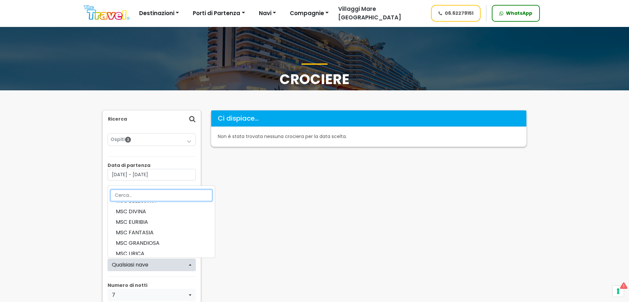
scroll to position [132, 0]
click at [212, 214] on div "Ci dispiace... Non è stata trovata nessuna crociera per la data scelta." at bounding box center [369, 239] width 326 height 258
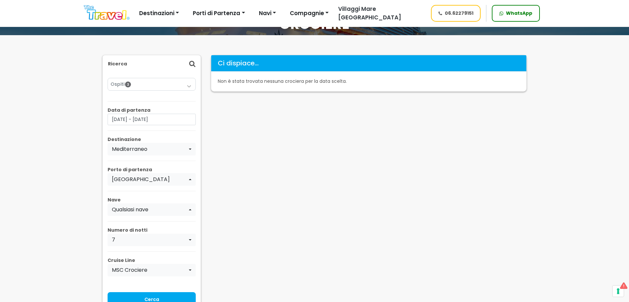
scroll to position [66, 0]
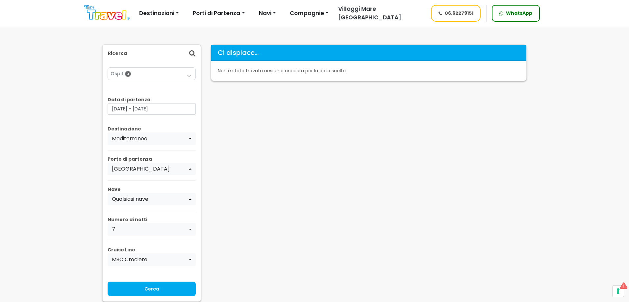
click at [134, 191] on p "Nave" at bounding box center [152, 189] width 88 height 7
click at [126, 200] on div "Qualsiasi nave" at bounding box center [150, 199] width 76 height 8
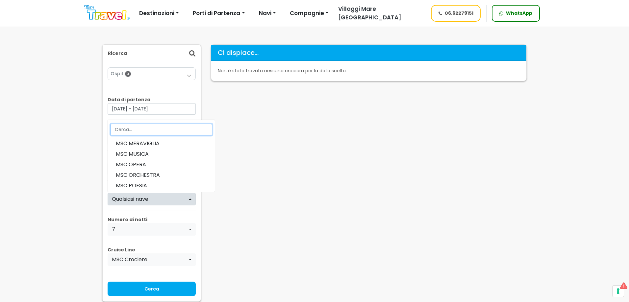
scroll to position [263, 0]
click at [72, 166] on main "Crociere [GEOGRAPHIC_DATA] Ospiti 3 Adulti (18+) 1 Ragazzi (12-17) 1 Bambini (2…" at bounding box center [314, 206] width 629 height 495
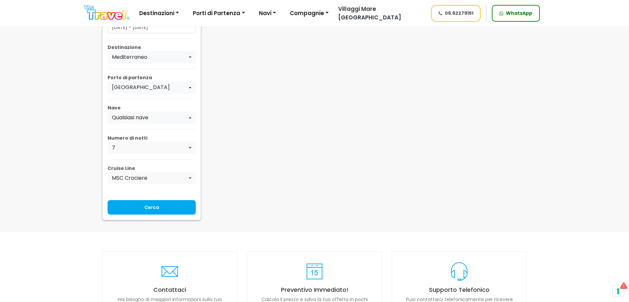
scroll to position [165, 0]
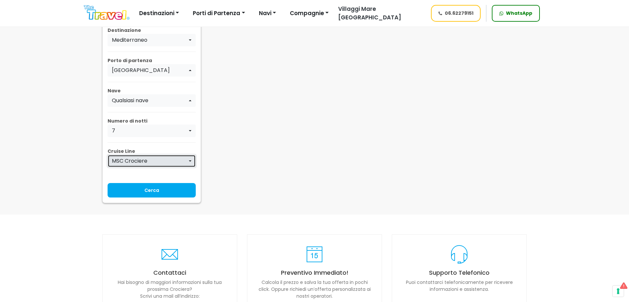
click at [142, 161] on div "MSC Crociere" at bounding box center [150, 161] width 76 height 8
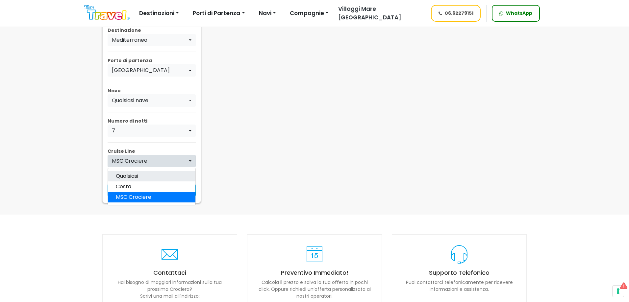
click at [136, 174] on span "Qualsiasi" at bounding box center [127, 176] width 22 height 8
select select "---"
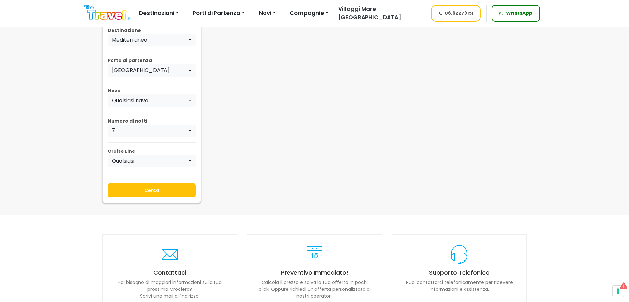
click at [136, 188] on input "Cerca" at bounding box center [152, 190] width 88 height 14
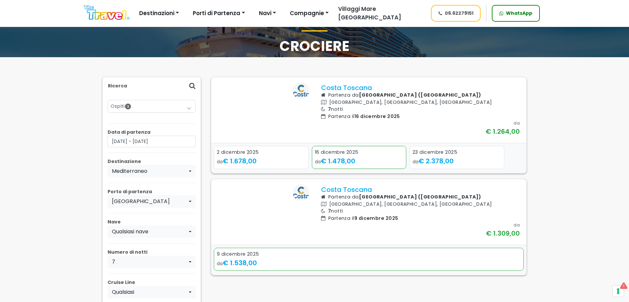
scroll to position [33, 0]
click at [160, 146] on input "[DATE] - [DATE]" at bounding box center [152, 142] width 88 height 12
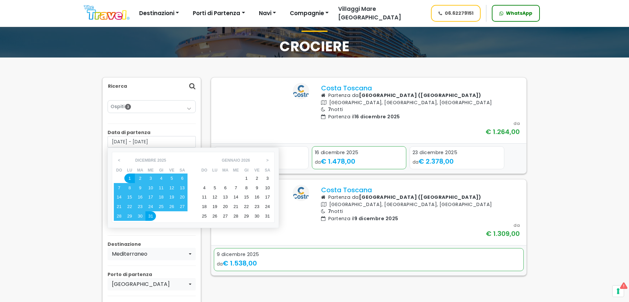
click at [90, 154] on main "Crociere [GEOGRAPHIC_DATA] Ospiti 3 Adulti (18+) 1 Ragazzi (12-17) 1 Bambini (2…" at bounding box center [314, 281] width 629 height 578
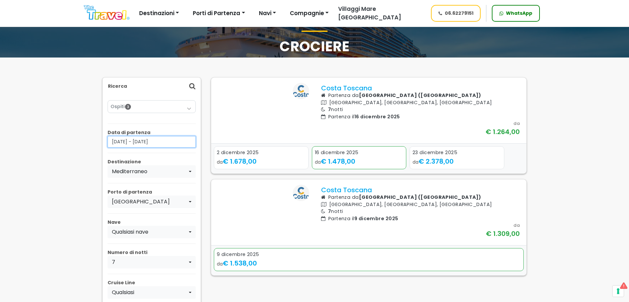
click at [147, 146] on input "[DATE] - [DATE]" at bounding box center [152, 142] width 88 height 12
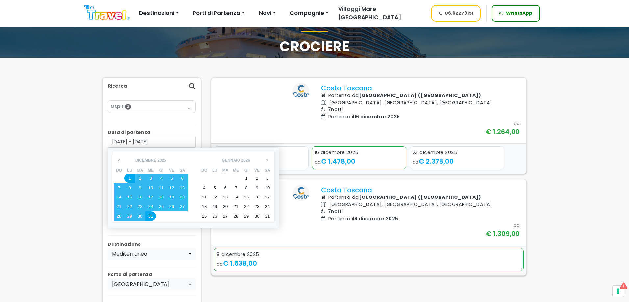
click at [88, 135] on main "Crociere [GEOGRAPHIC_DATA] Ospiti 3 Adulti (18+) 1 Ragazzi (12-17) 1 Bambini (2…" at bounding box center [314, 281] width 629 height 578
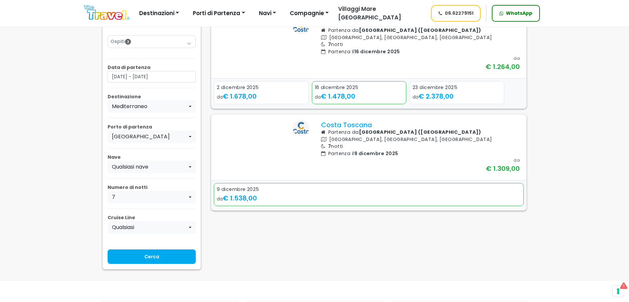
scroll to position [99, 0]
click at [166, 261] on input "Cerca" at bounding box center [152, 256] width 88 height 14
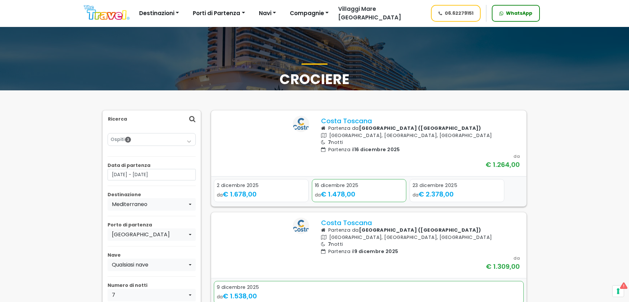
click at [123, 139] on link "Ospiti 3" at bounding box center [152, 139] width 82 height 7
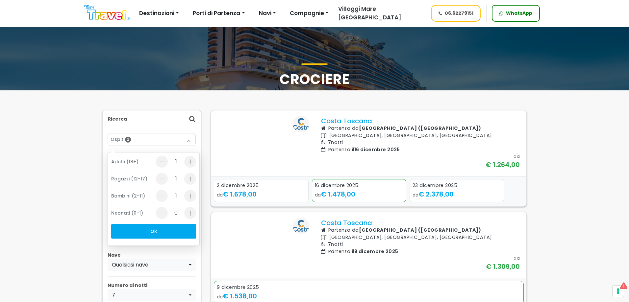
click at [89, 182] on main "Crociere Ricerca Ospiti 3 Adulti (18+) 1 Ragazzi (12-17) 1 Bambini (2-11) 1" at bounding box center [314, 272] width 629 height 495
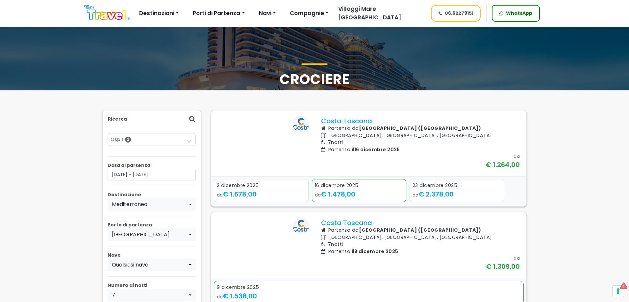
click at [144, 143] on link "Ospiti 3" at bounding box center [152, 139] width 82 height 7
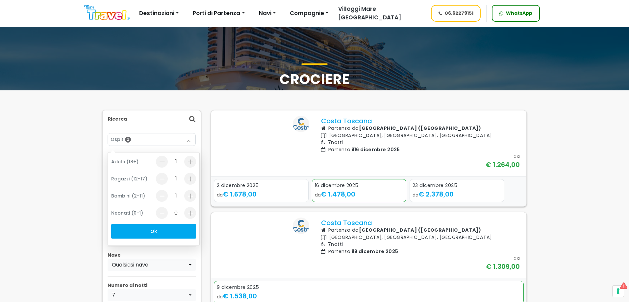
click at [190, 161] on div at bounding box center [190, 162] width 12 height 12
type input "2"
click at [163, 178] on div at bounding box center [162, 179] width 12 height 12
type input "0"
click at [187, 198] on div at bounding box center [190, 196] width 12 height 12
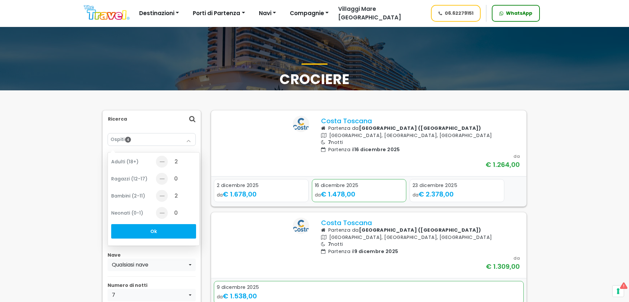
click at [162, 197] on div at bounding box center [162, 196] width 12 height 12
type input "1"
click at [190, 180] on div at bounding box center [190, 179] width 12 height 12
type input "1"
click at [159, 222] on div "Adulti (18+) 2 Ragazzi (12-17) 1 Bambini (2-11) 1 Neonati (0-1) 0 Ok" at bounding box center [154, 199] width 92 height 94
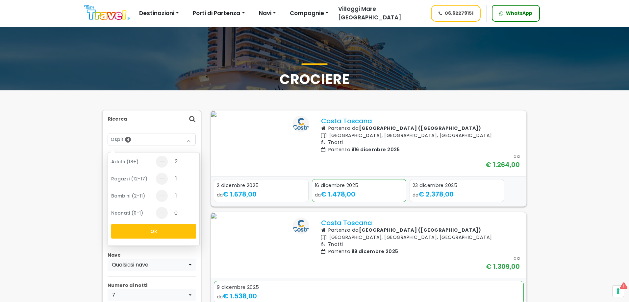
drag, startPoint x: 143, startPoint y: 231, endPoint x: 144, endPoint y: 226, distance: 5.4
click at [144, 231] on button "Ok" at bounding box center [153, 231] width 85 height 14
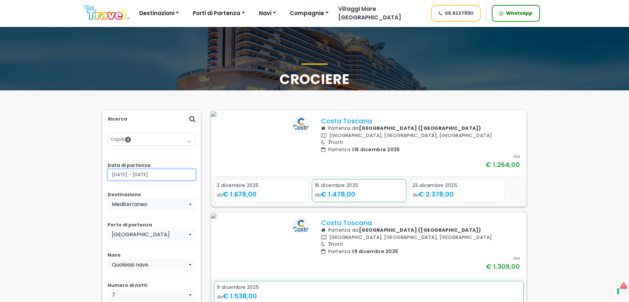
click at [139, 174] on input "01/12/2025 - 31/12/2025" at bounding box center [152, 175] width 88 height 12
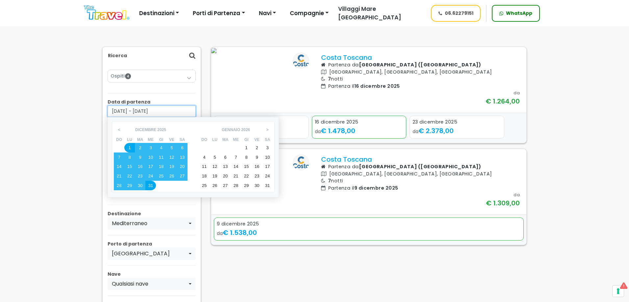
scroll to position [66, 0]
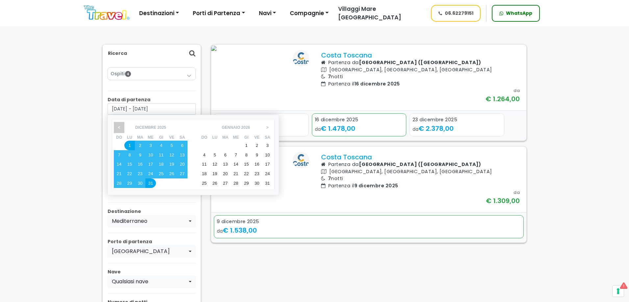
click at [117, 126] on span "<" at bounding box center [119, 127] width 10 height 11
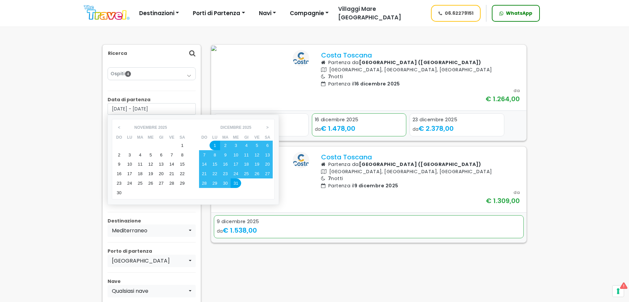
click at [185, 143] on div "1" at bounding box center [182, 146] width 11 height 10
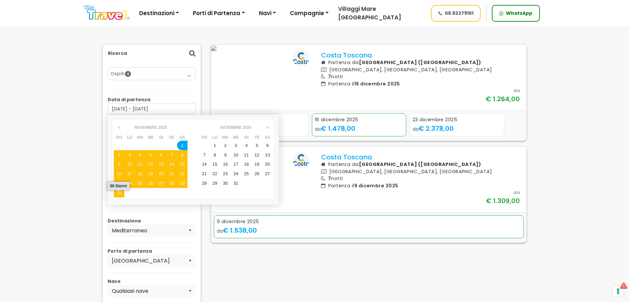
click at [120, 191] on div "30" at bounding box center [119, 193] width 11 height 10
type input "01/11/2025 - 30/11/2025"
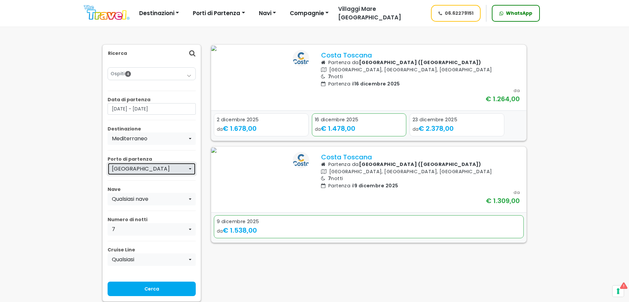
click at [144, 170] on div "[GEOGRAPHIC_DATA]" at bounding box center [150, 169] width 76 height 8
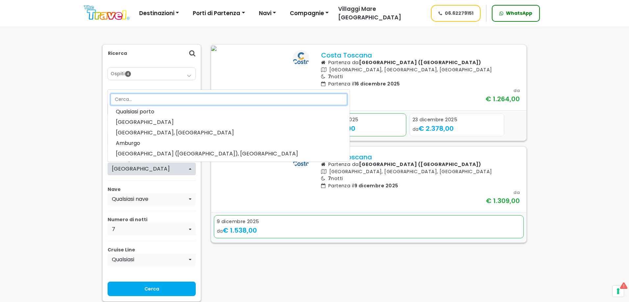
scroll to position [537, 0]
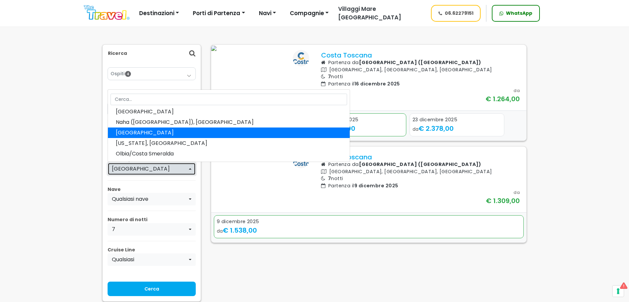
click at [144, 173] on div "[GEOGRAPHIC_DATA]" at bounding box center [150, 169] width 76 height 8
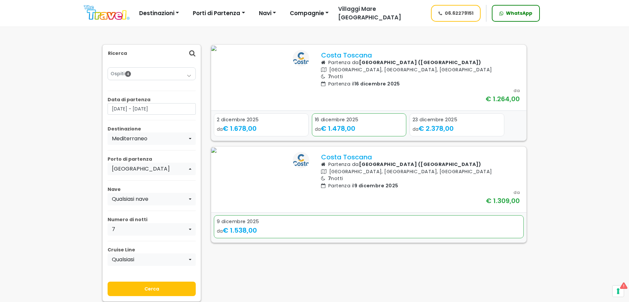
click at [145, 289] on input "Cerca" at bounding box center [152, 289] width 88 height 14
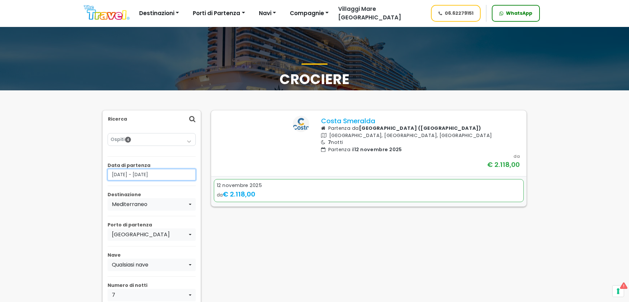
click at [138, 172] on input "[DATE] - [DATE]" at bounding box center [152, 175] width 88 height 12
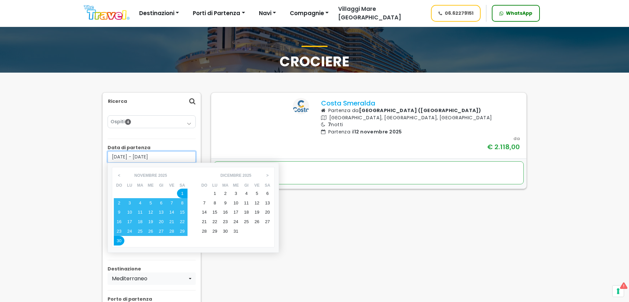
scroll to position [66, 0]
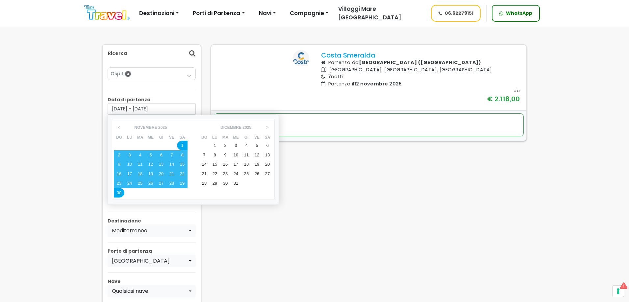
click main "Crociere Ricerca Ospiti 4 Adulti (18+) 2 Ragazzi (12-17) 1 Bambini (2-11) 1"
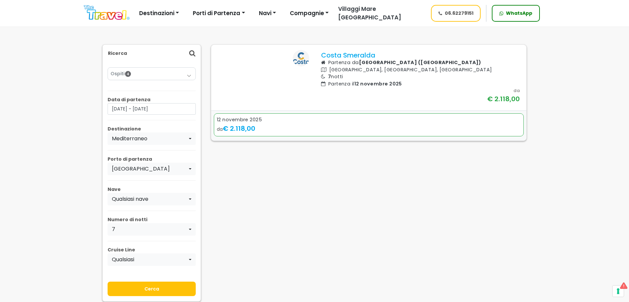
click input "Cerca"
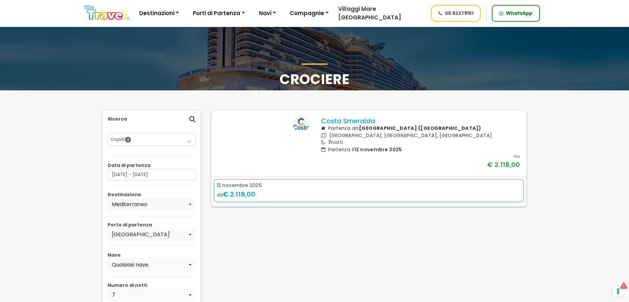
click at [145, 143] on div "Ospiti 4 Adulti (18+) 2 Ragazzi (12-17) 1 Bambini (2-11) 1 Neonati (0-1) 0 Ok" at bounding box center [152, 140] width 88 height 12
click at [138, 135] on div "Ospiti 4 Adulti (18+) 2 Ragazzi (12-17) 1 Bambini (2-11) 1 Neonati (0-1) 0 Ok" at bounding box center [152, 140] width 88 height 12
click at [143, 148] on div "Ospiti 4 Adulti (18+) 2 Ragazzi (12-17) 1 Bambini (2-11) 1 Neonati (0-1) 0 Ok" at bounding box center [152, 248] width 88 height 240
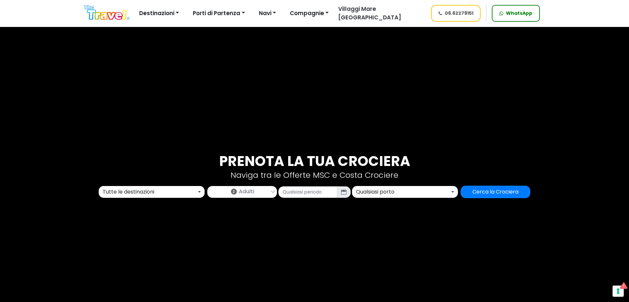
click at [153, 199] on div "Prenota la tua crociera Naviga tra le Offerte MSC e Costa Crociere Tutte le des…" at bounding box center [314, 176] width 629 height 302
click at [157, 193] on div "Tutte le destinazioni" at bounding box center [150, 192] width 94 height 8
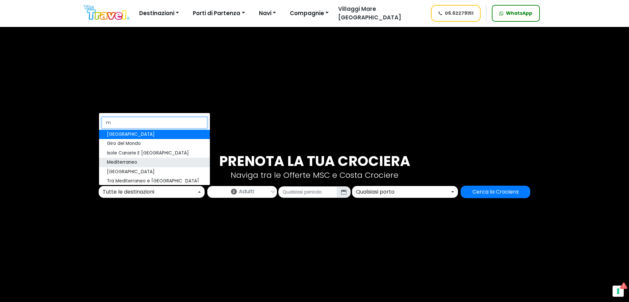
type input "m"
click at [118, 163] on span "Mediterraneo" at bounding box center [122, 163] width 30 height 7
select select "MED"
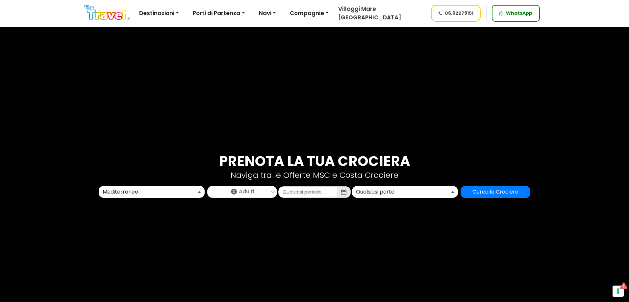
click at [231, 194] on link "2 Adulti" at bounding box center [242, 191] width 69 height 9
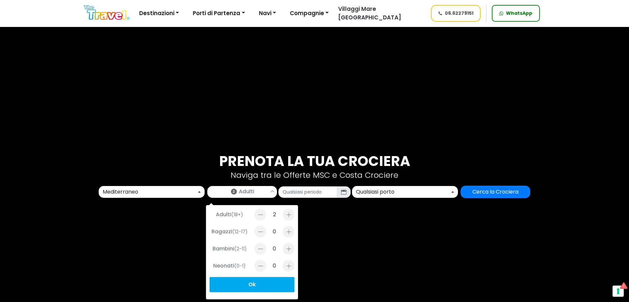
click at [279, 249] on div "Bambini (2-11) 0" at bounding box center [252, 249] width 85 height 13
click at [290, 249] on div at bounding box center [289, 249] width 12 height 12
type input "1"
click at [285, 232] on div at bounding box center [289, 232] width 12 height 12
type input "1"
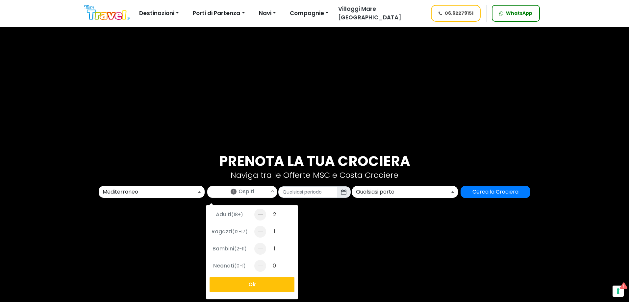
click at [265, 285] on button "Ok" at bounding box center [252, 284] width 85 height 15
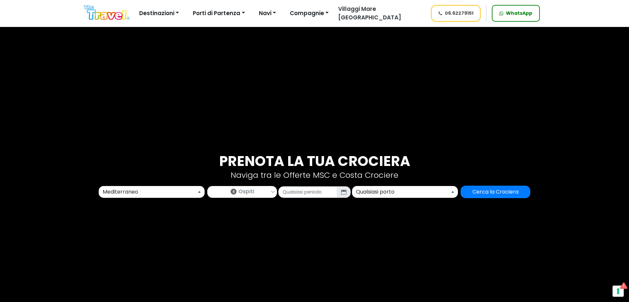
click at [328, 199] on div "Prenota la tua crociera Naviga tra le Offerte MSC e Costa Crociere Tutte le des…" at bounding box center [314, 176] width 629 height 302
click at [317, 196] on input "text" at bounding box center [307, 193] width 59 height 12
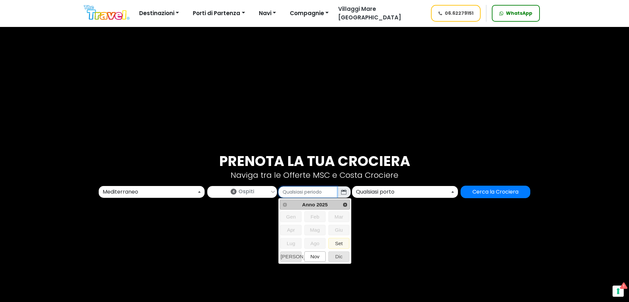
click at [306, 259] on span "Nov" at bounding box center [315, 257] width 21 height 10
type input "11/2025"
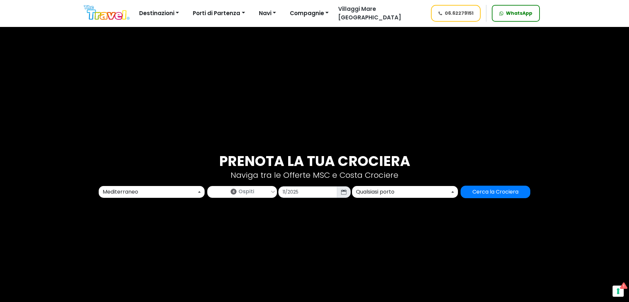
click at [407, 192] on div "Qualsiasi porto" at bounding box center [403, 192] width 94 height 8
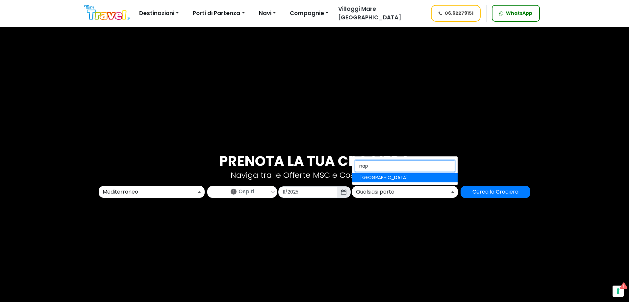
type input "nap"
click at [407, 175] on link "[GEOGRAPHIC_DATA]" at bounding box center [404, 177] width 105 height 9
select select "NAP"
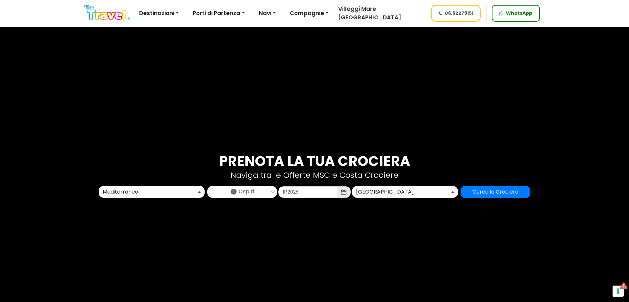
click at [474, 185] on div "Prenota la tua crociera Naviga tra le Offerte MSC e Costa Crociere Tutte le des…" at bounding box center [314, 175] width 434 height 45
click at [474, 188] on input "Cerca la Crociera" at bounding box center [496, 192] width 70 height 13
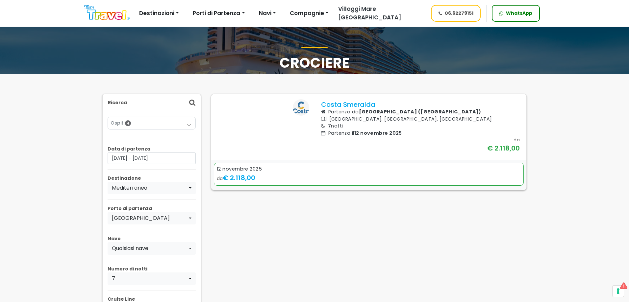
scroll to position [33, 0]
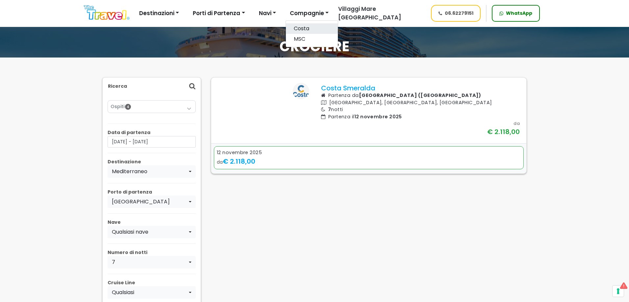
click at [302, 33] on link "Costa" at bounding box center [312, 28] width 52 height 11
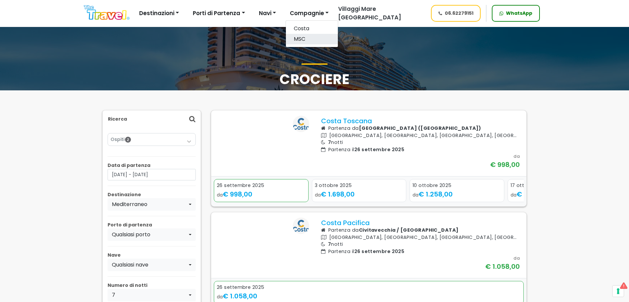
click at [303, 39] on link "MSC" at bounding box center [312, 39] width 52 height 11
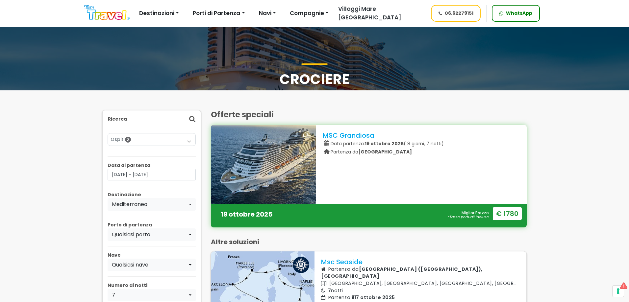
click at [108, 17] on img at bounding box center [107, 12] width 46 height 15
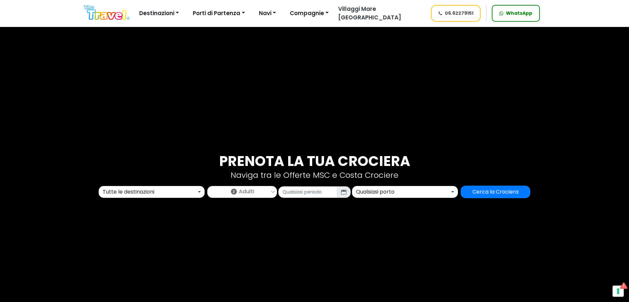
click at [103, 187] on button "Tutte le destinazioni" at bounding box center [152, 192] width 106 height 12
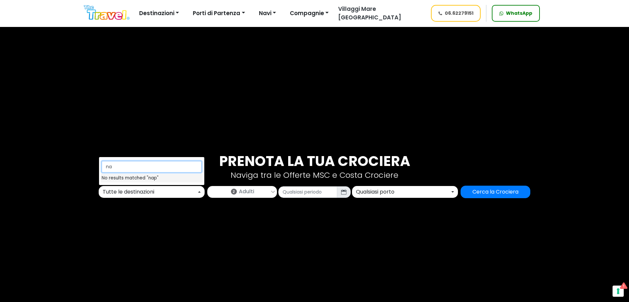
type input "n"
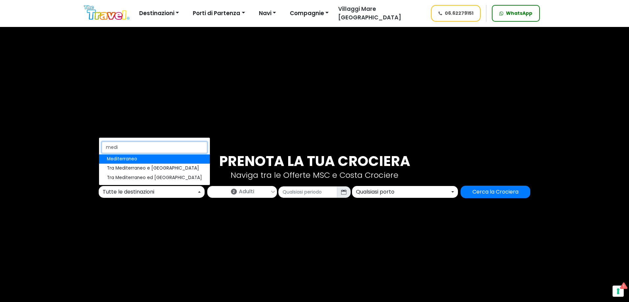
type input "medi"
click at [116, 162] on span "Mediterraneo" at bounding box center [122, 159] width 30 height 7
select select "MED"
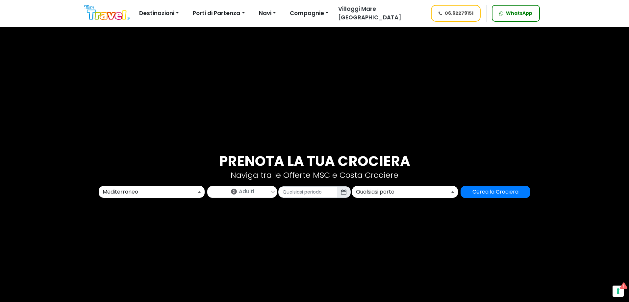
click at [219, 188] on link "2 Adulti" at bounding box center [242, 191] width 69 height 9
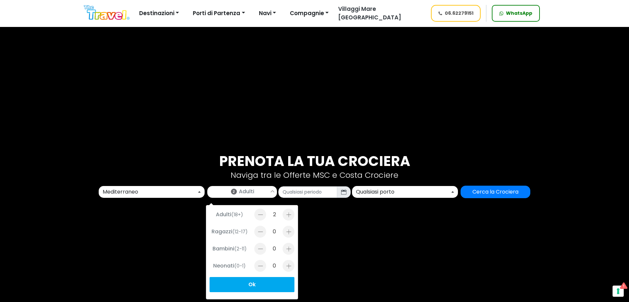
click at [283, 248] on div at bounding box center [289, 249] width 12 height 12
click at [258, 248] on div at bounding box center [260, 249] width 12 height 12
type input "1"
click at [288, 232] on div at bounding box center [289, 232] width 12 height 12
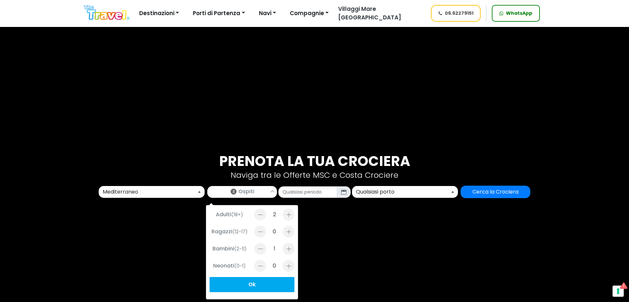
type input "1"
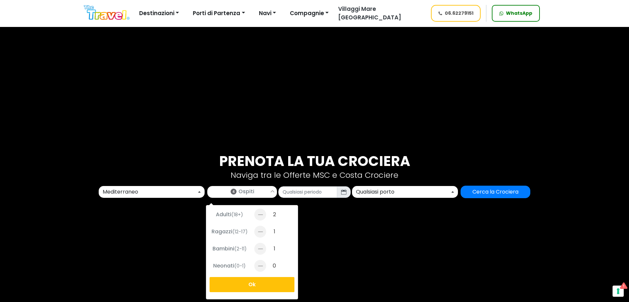
click at [273, 281] on button "Ok" at bounding box center [252, 284] width 85 height 15
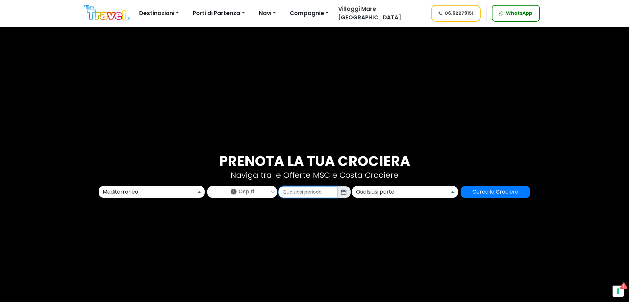
click at [319, 193] on input "text" at bounding box center [307, 193] width 59 height 12
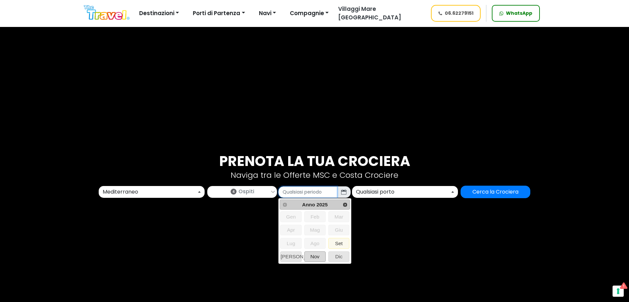
click at [312, 256] on span "Nov" at bounding box center [315, 257] width 21 height 10
type input "11/2025"
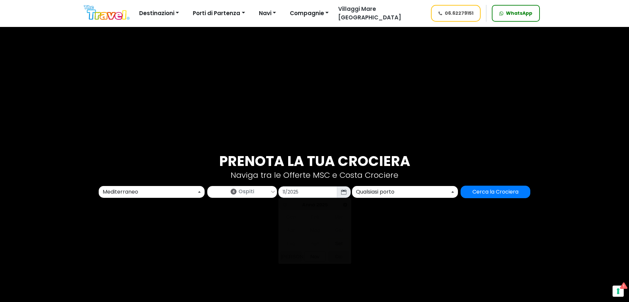
click at [386, 185] on div "Prenota la tua crociera Naviga tra le Offerte MSC e Costa Crociere Tutte le des…" at bounding box center [314, 175] width 434 height 45
click at [379, 197] on button "Qualsiasi porto" at bounding box center [405, 192] width 106 height 12
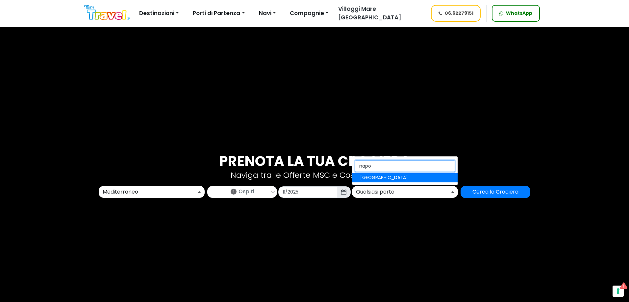
type input "napo"
click at [383, 177] on link "[GEOGRAPHIC_DATA]" at bounding box center [404, 177] width 105 height 9
select select "NAP"
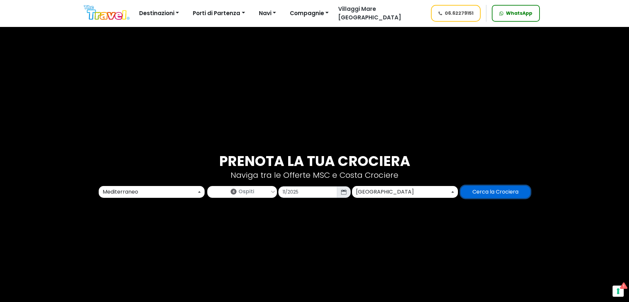
click at [478, 188] on input "Cerca la Crociera" at bounding box center [496, 192] width 70 height 13
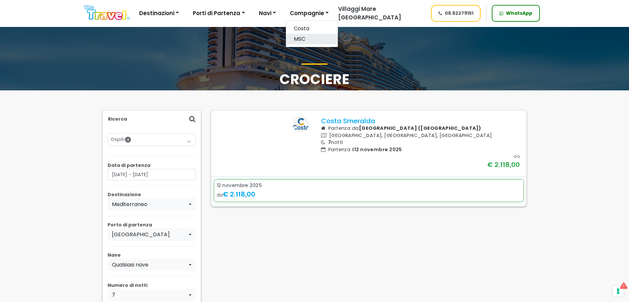
click at [299, 39] on link "MSC" at bounding box center [312, 39] width 52 height 11
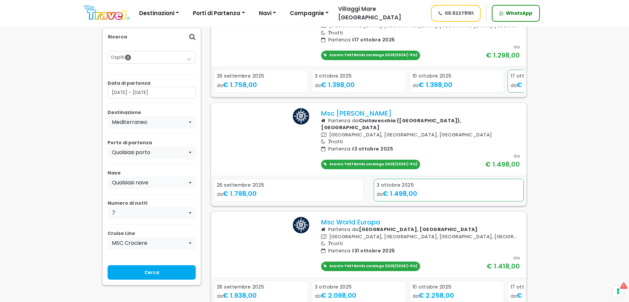
scroll to position [263, 0]
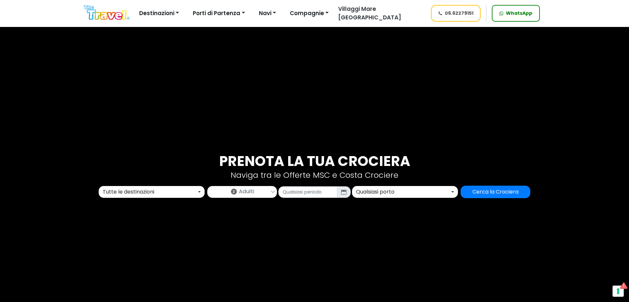
select select "MED"
select select "NAP"
click at [188, 192] on div "Tutte le destinazioni" at bounding box center [150, 192] width 94 height 8
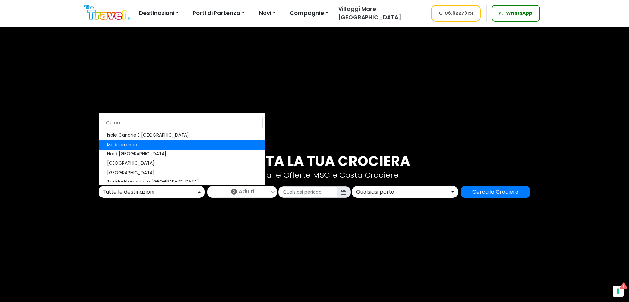
click at [188, 192] on div "Tutte le destinazioni" at bounding box center [150, 192] width 94 height 8
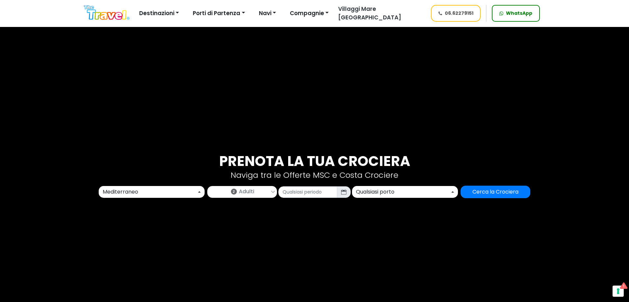
click at [229, 191] on link "2 Adulti" at bounding box center [242, 191] width 69 height 9
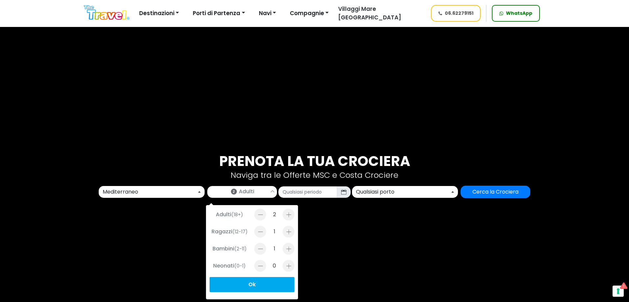
click at [232, 191] on span "2" at bounding box center [234, 192] width 6 height 6
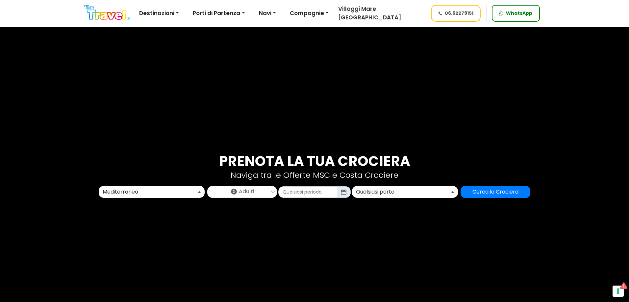
click at [167, 192] on div "Mediterraneo" at bounding box center [150, 192] width 94 height 8
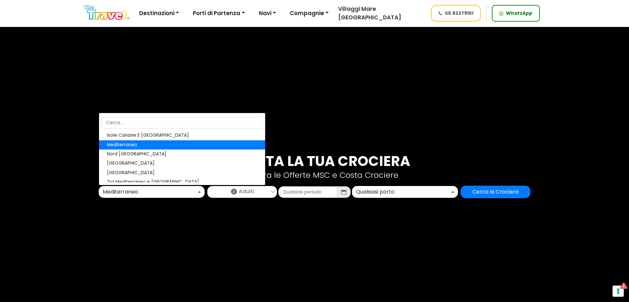
click at [167, 192] on div "Mediterraneo" at bounding box center [150, 192] width 94 height 8
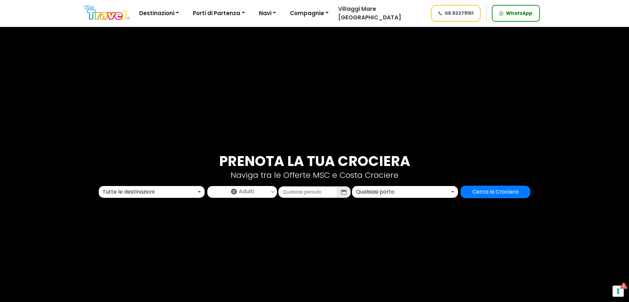
click at [152, 195] on div "Tutte le destinazioni" at bounding box center [150, 192] width 94 height 8
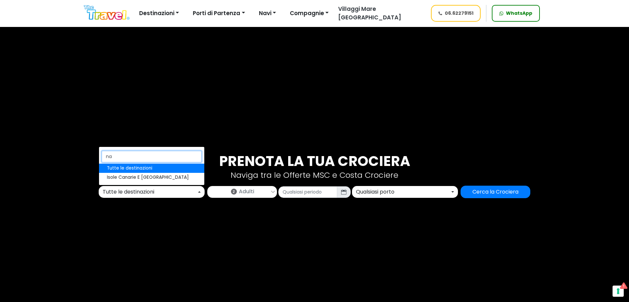
type input "nap"
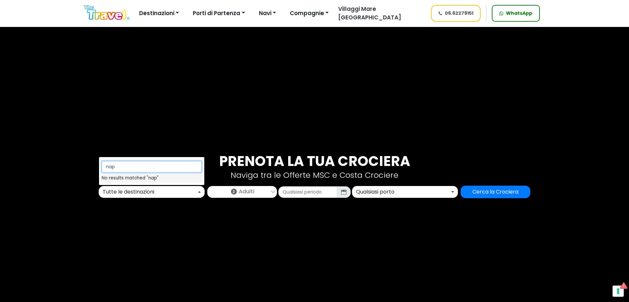
click at [195, 168] on input "nap" at bounding box center [152, 167] width 100 height 12
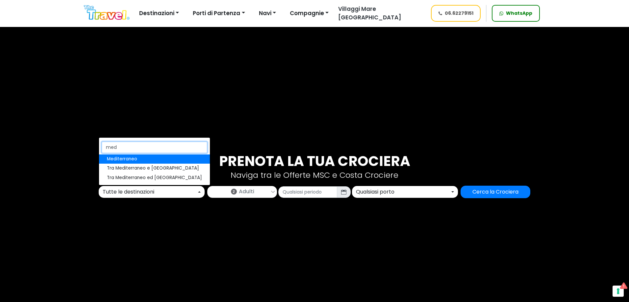
type input "med"
click at [122, 160] on span "Mediterraneo" at bounding box center [122, 159] width 30 height 7
select select "MED"
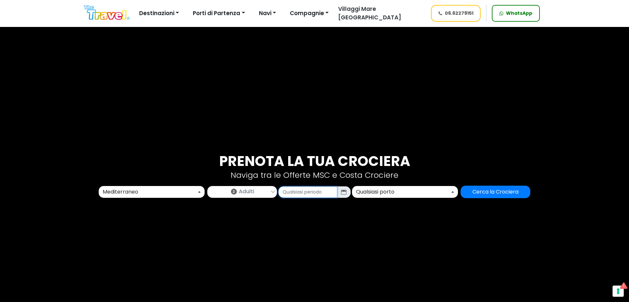
click at [298, 198] on input "text" at bounding box center [307, 193] width 59 height 12
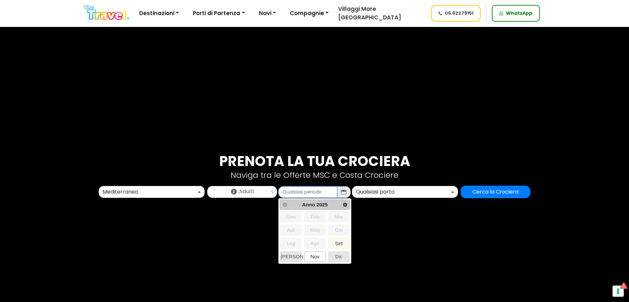
click at [316, 256] on span "Nov" at bounding box center [315, 257] width 21 height 10
type input "11/2025"
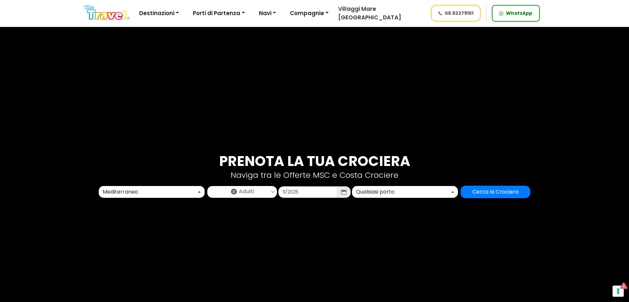
click at [385, 192] on div "Qualsiasi porto" at bounding box center [403, 192] width 94 height 8
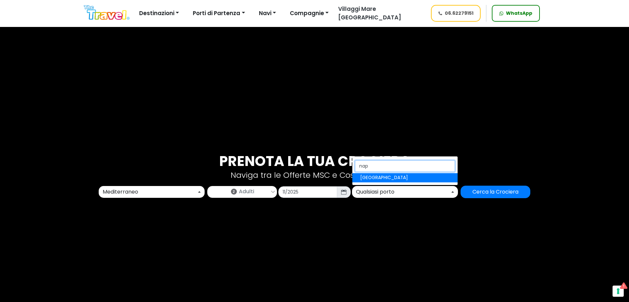
type input "nap"
click at [387, 177] on link "[GEOGRAPHIC_DATA]" at bounding box center [404, 177] width 105 height 9
select select "NAP"
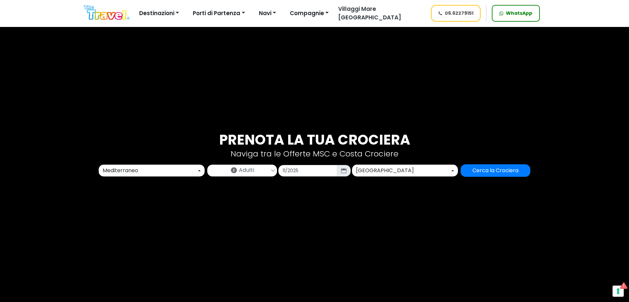
scroll to position [33, 0]
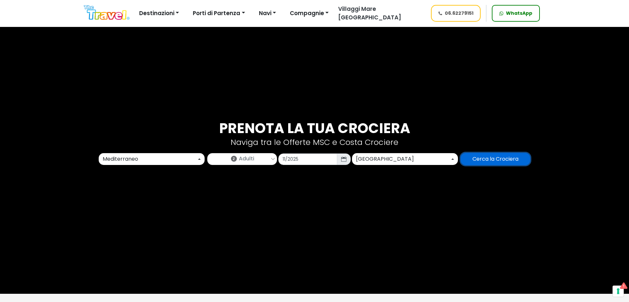
click at [480, 162] on input "Cerca la Crociera" at bounding box center [496, 159] width 70 height 13
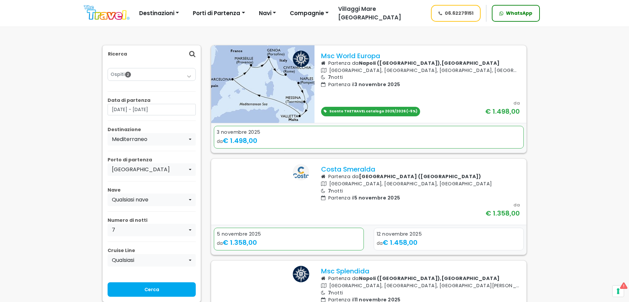
scroll to position [66, 0]
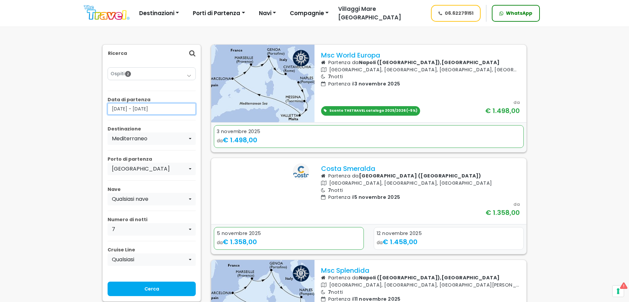
click at [158, 110] on input "[DATE] - [DATE]" at bounding box center [152, 109] width 88 height 12
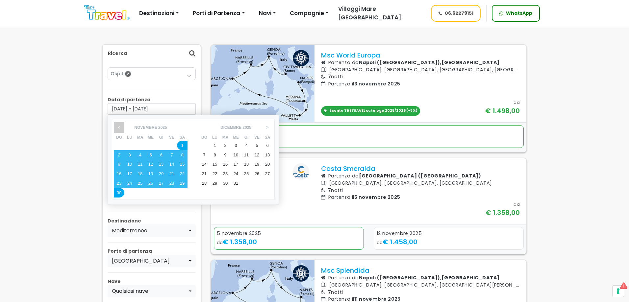
click at [116, 128] on span "<" at bounding box center [119, 127] width 10 height 11
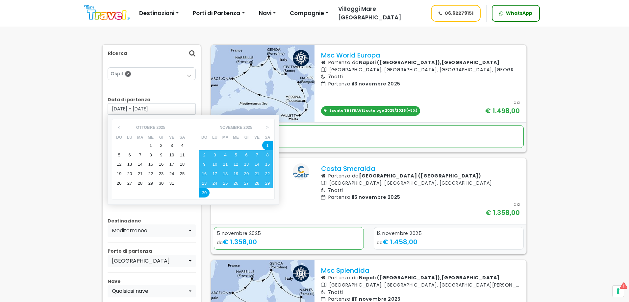
click at [153, 145] on div "1" at bounding box center [150, 146] width 11 height 10
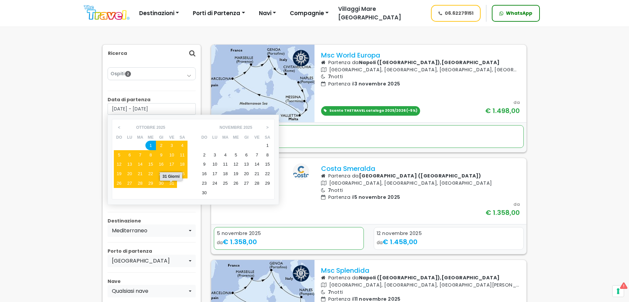
click at [173, 184] on div "31" at bounding box center [172, 184] width 11 height 10
type input "[DATE] - [DATE]"
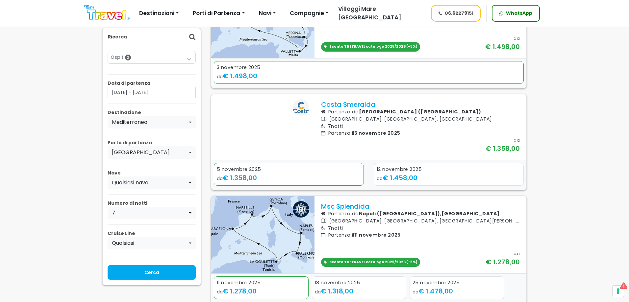
scroll to position [132, 0]
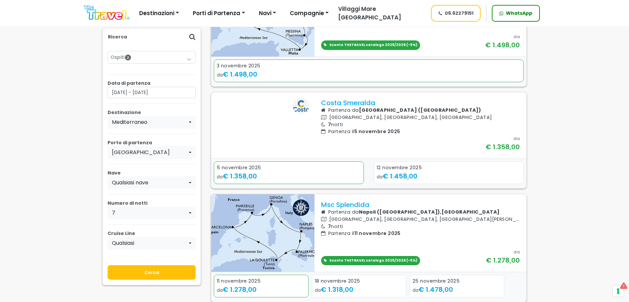
click at [143, 272] on input "Cerca" at bounding box center [152, 273] width 88 height 14
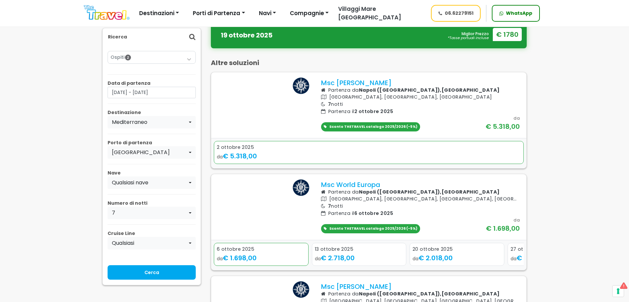
scroll to position [132, 0]
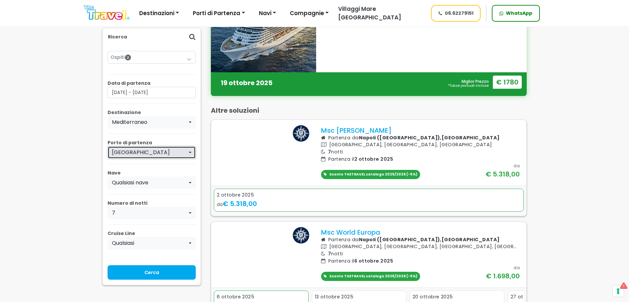
click at [148, 149] on div "[GEOGRAPHIC_DATA]" at bounding box center [150, 153] width 76 height 8
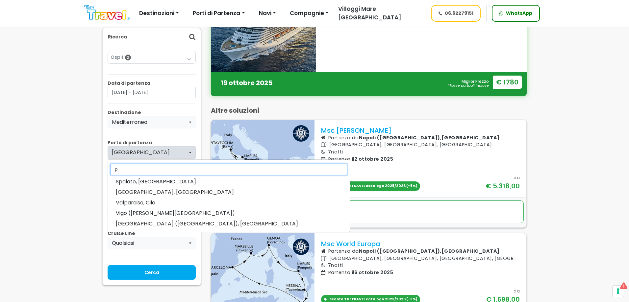
scroll to position [0, 0]
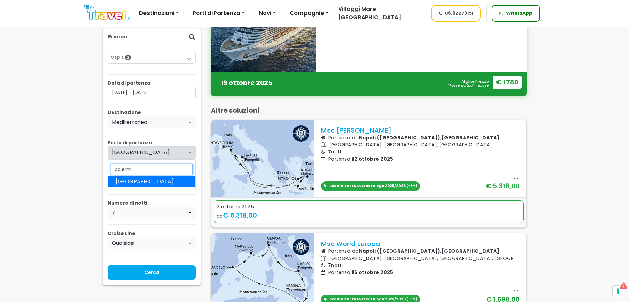
type input "[GEOGRAPHIC_DATA]"
select select "PMO"
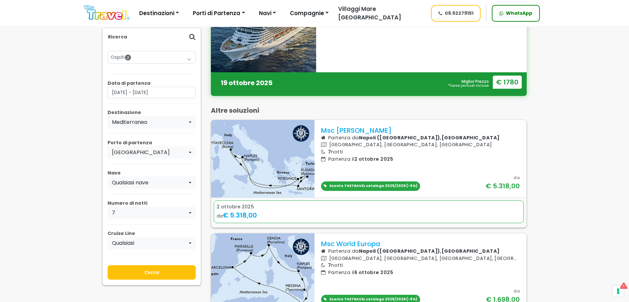
click at [177, 276] on input "Cerca" at bounding box center [152, 273] width 88 height 14
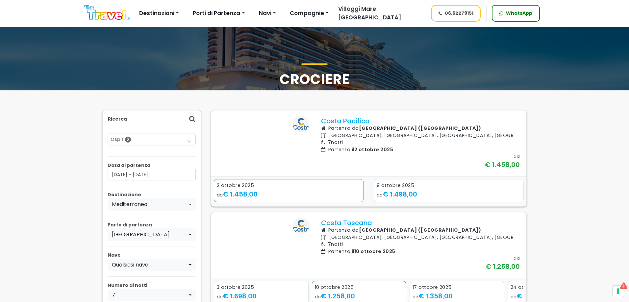
click at [172, 133] on div "Ospiti 2 Adulti (18+) 2 Ragazzi (12-17) 0 Bambini (2-11) 0 Neonati (0-1) 0 Ok" at bounding box center [152, 139] width 88 height 13
click at [169, 138] on link "Ospiti 2" at bounding box center [152, 139] width 82 height 7
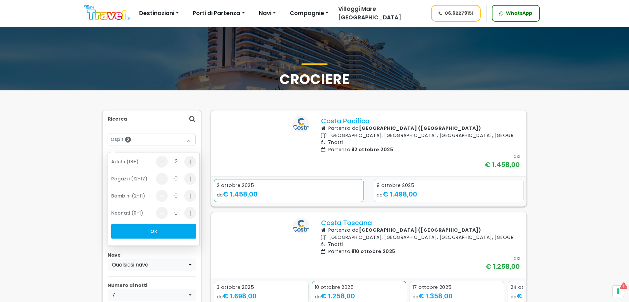
click at [188, 192] on div at bounding box center [190, 196] width 12 height 12
click at [160, 192] on div at bounding box center [162, 196] width 12 height 12
type input "1"
click at [192, 179] on div at bounding box center [190, 179] width 12 height 12
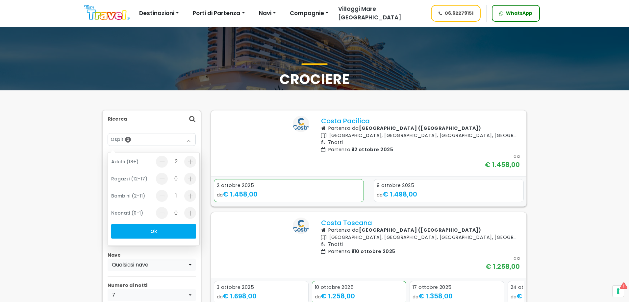
type input "1"
click at [170, 229] on button "Ok" at bounding box center [153, 231] width 85 height 14
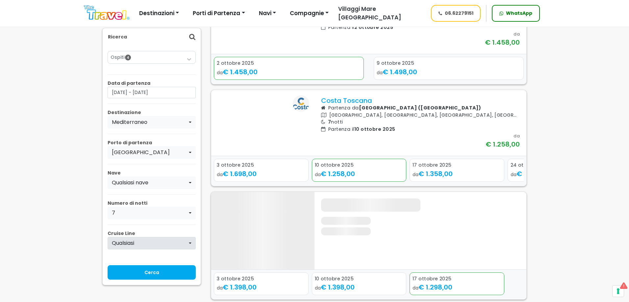
scroll to position [132, 0]
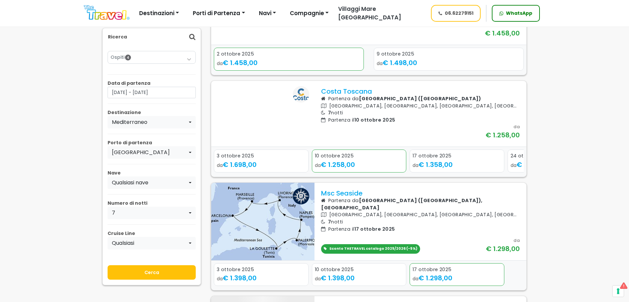
click at [145, 268] on input "Cerca" at bounding box center [152, 273] width 88 height 14
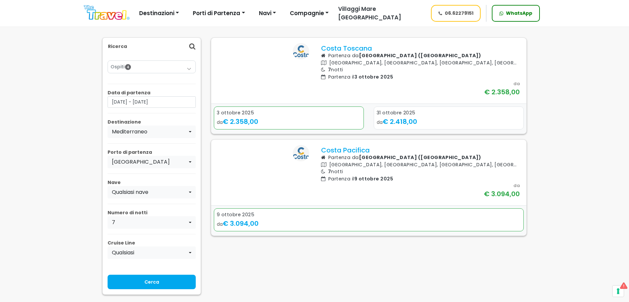
scroll to position [66, 0]
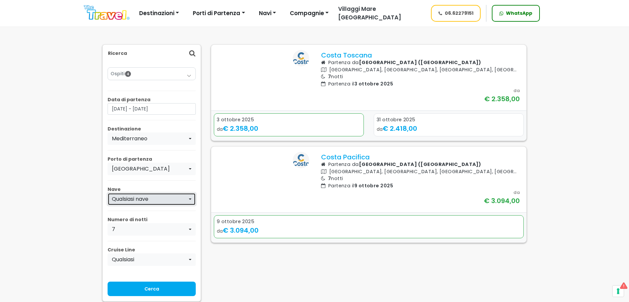
click at [134, 197] on div "Qualsiasi nave" at bounding box center [150, 199] width 76 height 8
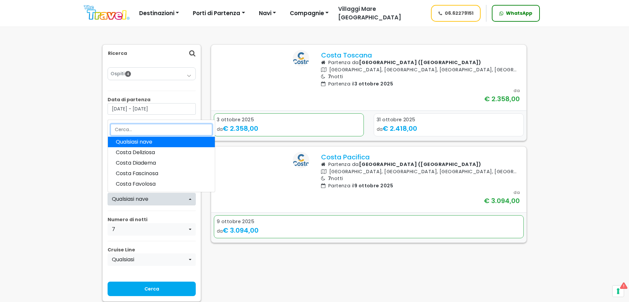
click at [142, 129] on input "Search" at bounding box center [162, 130] width 102 height 12
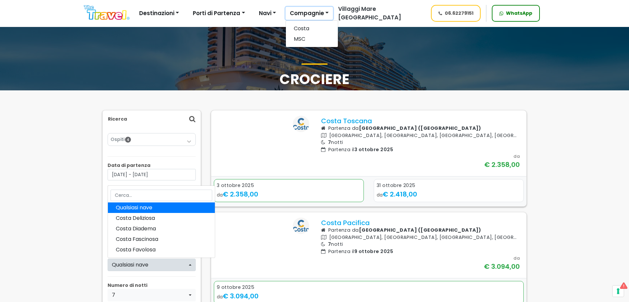
click at [318, 18] on button "Compagnie" at bounding box center [309, 13] width 47 height 13
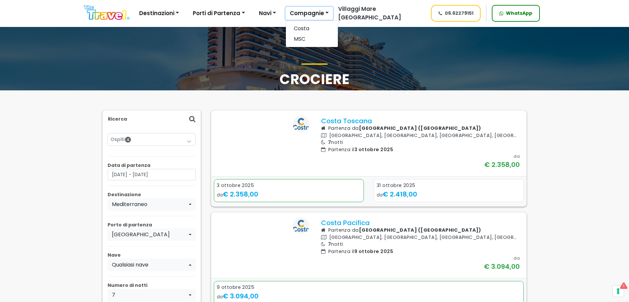
click at [314, 12] on button "Compagnie" at bounding box center [309, 13] width 47 height 13
click at [304, 35] on link "MSC" at bounding box center [312, 39] width 52 height 11
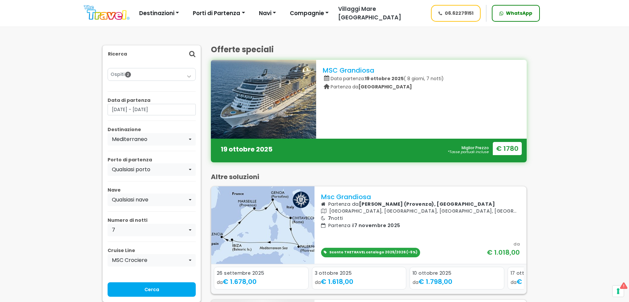
scroll to position [66, 0]
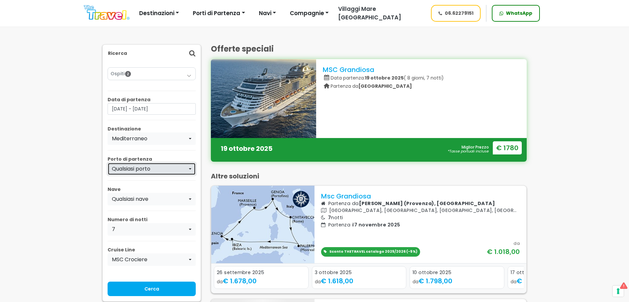
click at [133, 167] on div "Qualsiasi porto" at bounding box center [150, 169] width 76 height 8
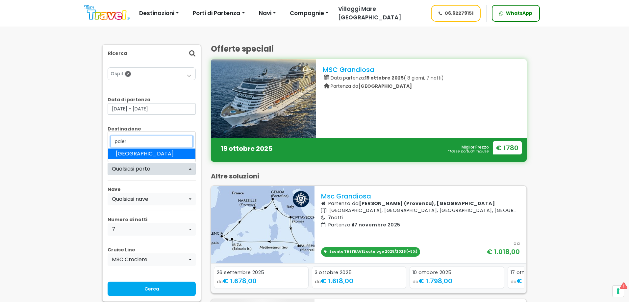
type input "paler"
click at [133, 157] on span "[GEOGRAPHIC_DATA]" at bounding box center [145, 154] width 58 height 8
select select "PMO"
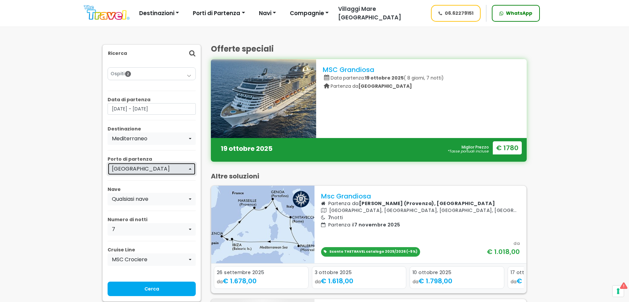
scroll to position [99, 0]
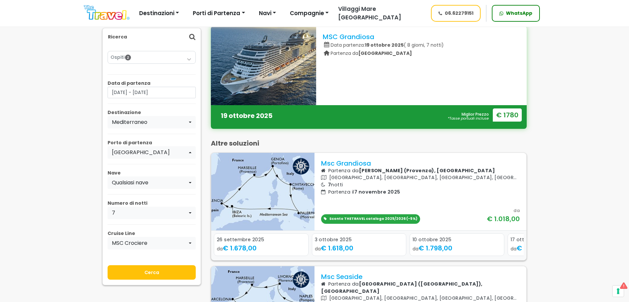
click at [139, 271] on input "Cerca" at bounding box center [152, 273] width 88 height 14
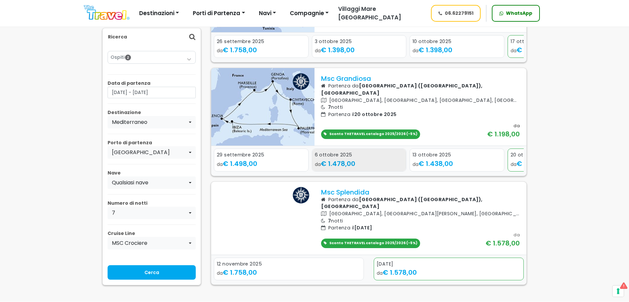
scroll to position [197, 0]
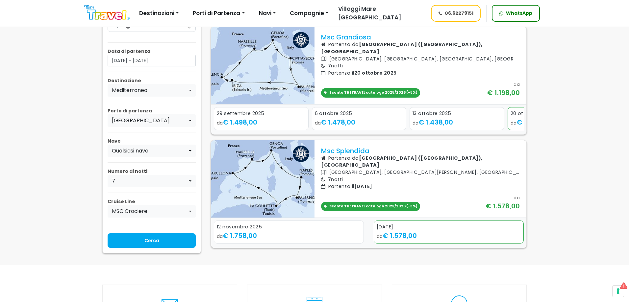
click at [515, 122] on div "Next slide" at bounding box center [517, 123] width 9 height 10
click at [517, 124] on icon "Next slide" at bounding box center [517, 123] width 3 height 5
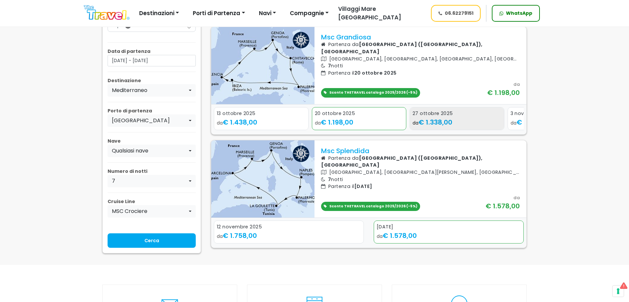
click at [432, 120] on span "€ 1.338,00" at bounding box center [436, 122] width 34 height 9
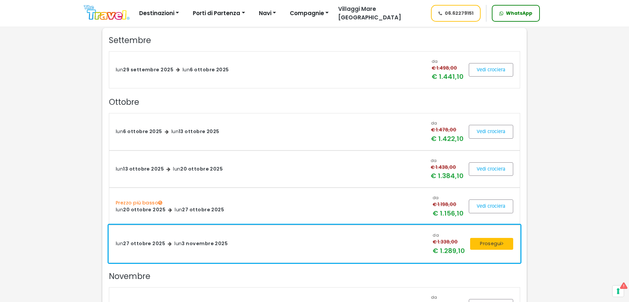
scroll to position [197, 0]
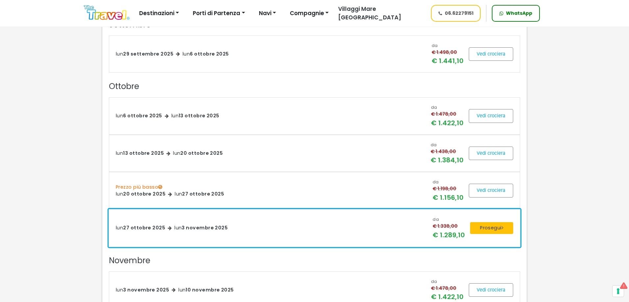
click at [499, 221] on div "da € 1.338,00 € 1.289,10 Prosegui" at bounding box center [473, 229] width 90 height 24
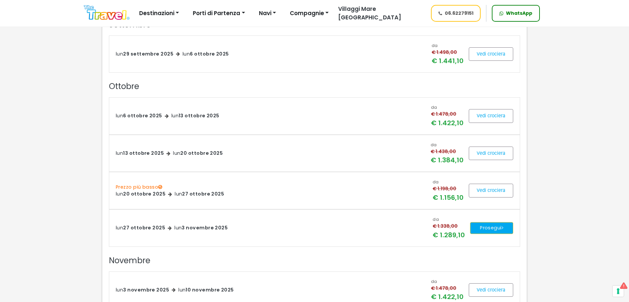
click at [495, 224] on button "Prosegui" at bounding box center [491, 228] width 43 height 12
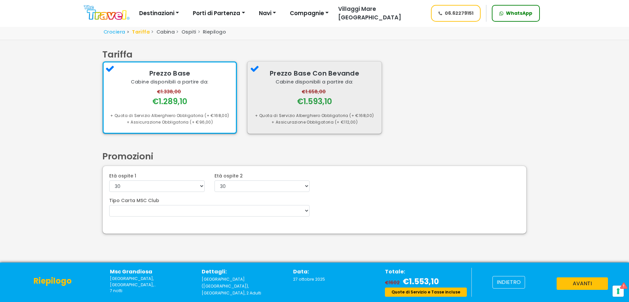
click at [293, 102] on div "€1.658,00 €1.593,10" at bounding box center [314, 98] width 121 height 19
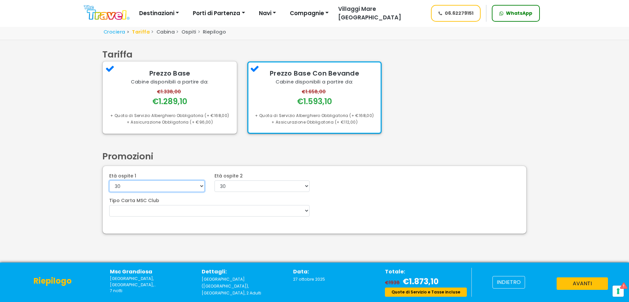
click at [177, 188] on select "0 1 2 3 4 5 6 7 8 9 10 11 12 13 14 15 16 17 18 19 20 21 22" at bounding box center [156, 187] width 95 height 12
click at [176, 188] on select "0 1 2 3 4 5 6 7 8 9 10 11 12 13 14 15 16 17 18 19 20 21 22" at bounding box center [156, 187] width 95 height 12
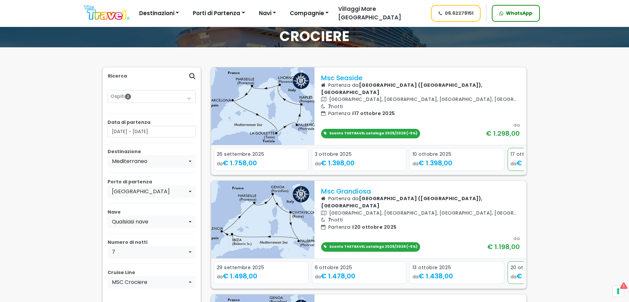
scroll to position [33, 0]
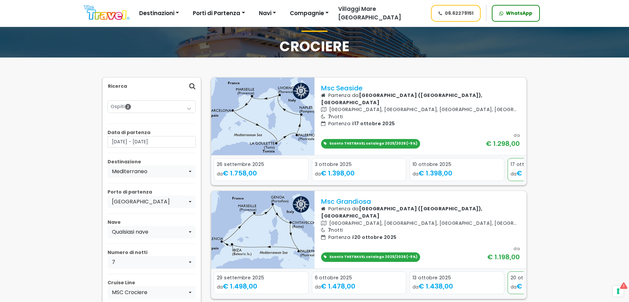
click at [151, 109] on link "Ospiti 2" at bounding box center [152, 106] width 82 height 7
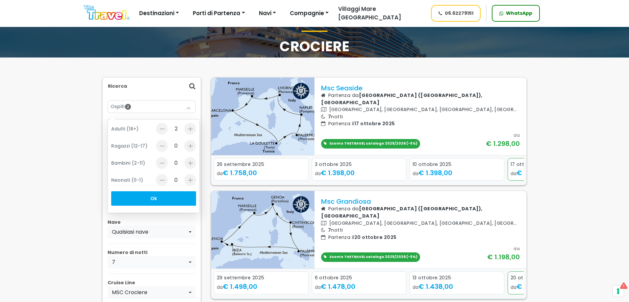
click at [189, 147] on div at bounding box center [190, 146] width 12 height 12
type input "1"
click at [190, 163] on div at bounding box center [190, 163] width 12 height 12
type input "1"
click at [161, 196] on button "Ok" at bounding box center [153, 199] width 85 height 14
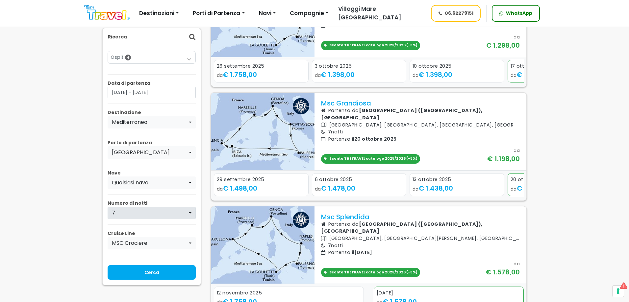
scroll to position [132, 0]
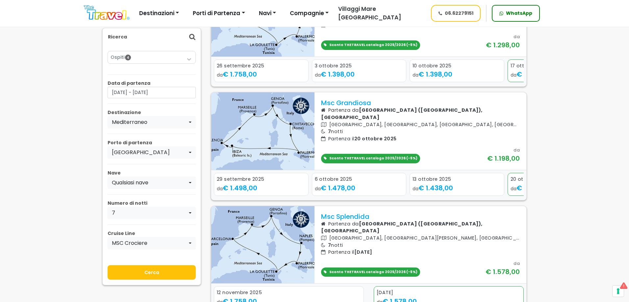
click at [151, 276] on input "Cerca" at bounding box center [152, 273] width 88 height 14
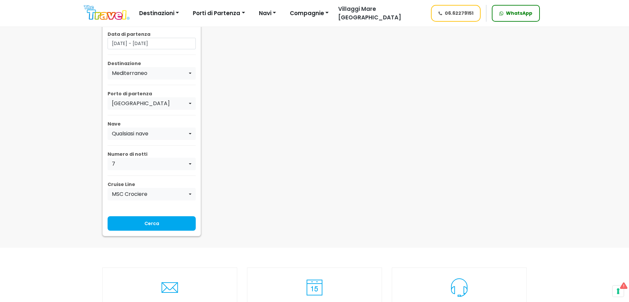
scroll to position [132, 0]
click at [132, 216] on input "Cerca" at bounding box center [152, 223] width 88 height 14
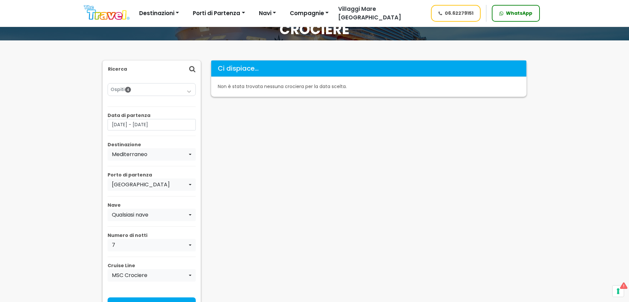
scroll to position [66, 0]
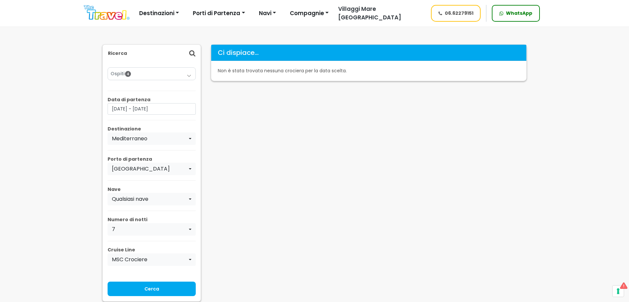
click at [142, 275] on div "Ospiti 4 Adulti (18+) 2 Ragazzi (12-17) 1 Bambini (2-11) 1 Neonati (0-1) 0 Ok" at bounding box center [152, 182] width 88 height 240
